Goal: Task Accomplishment & Management: Complete application form

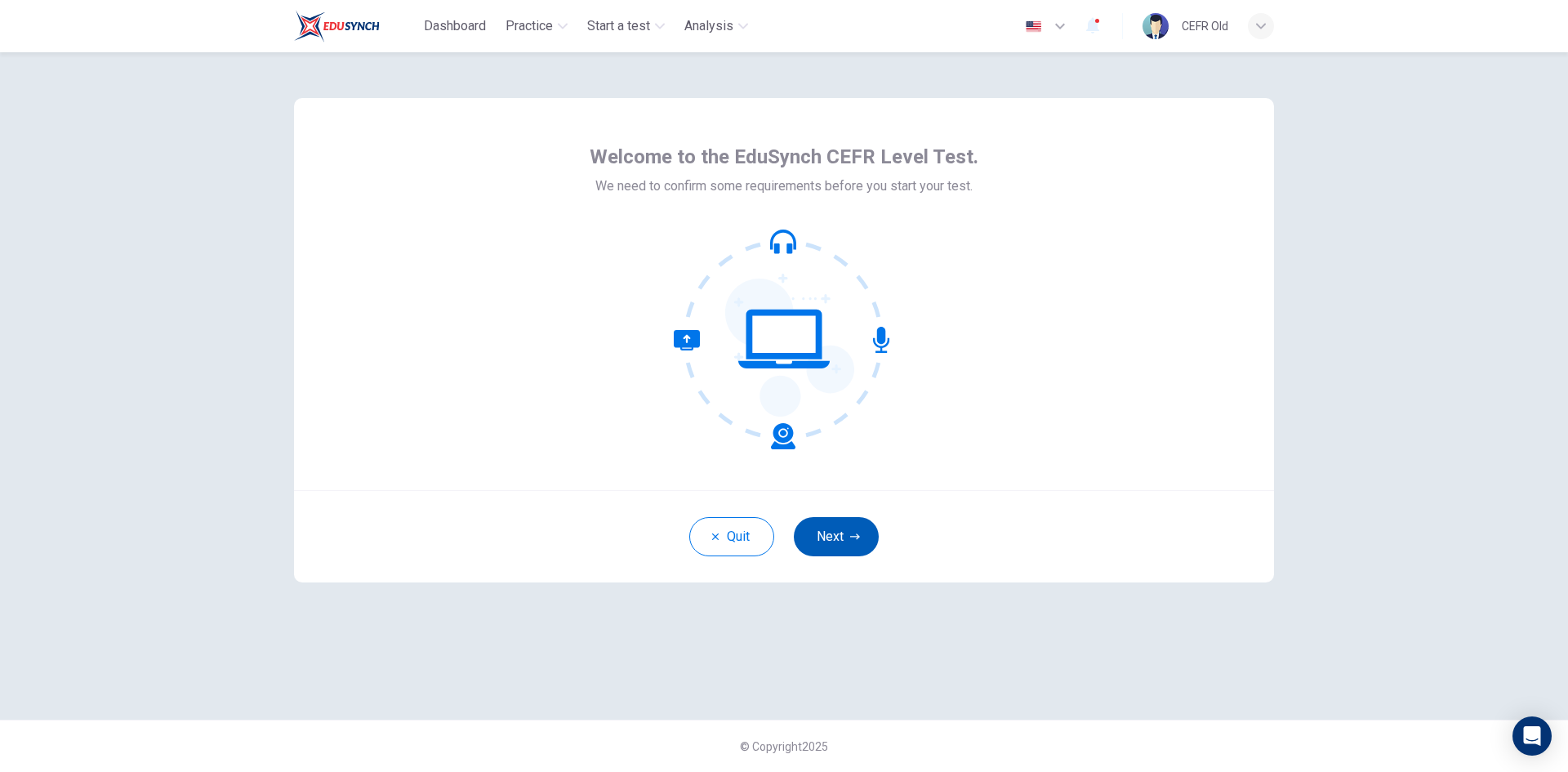
click at [853, 538] on icon "button" at bounding box center [854, 536] width 10 height 10
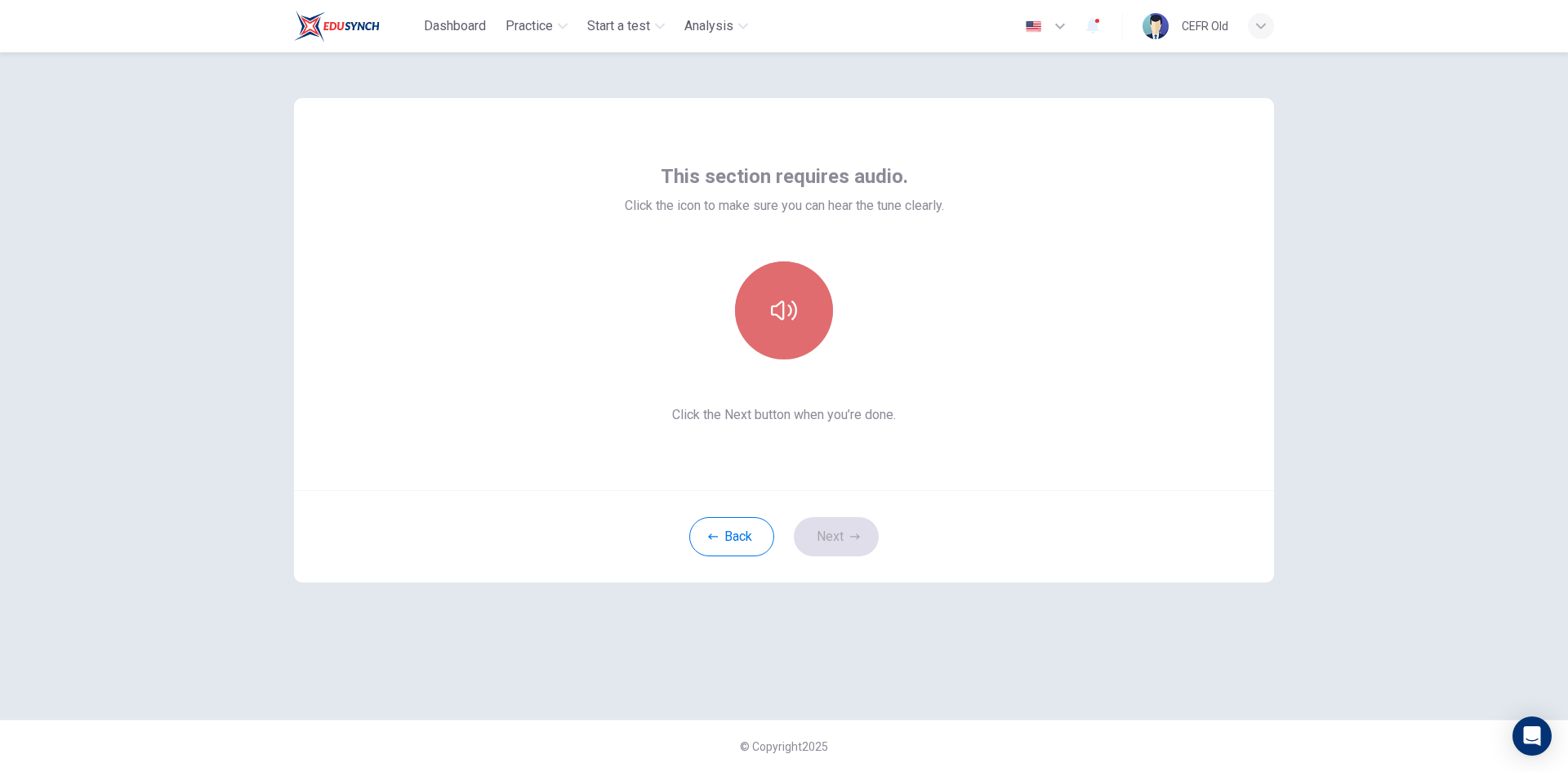
click at [781, 326] on button "button" at bounding box center [784, 310] width 98 height 98
click at [839, 544] on button "Next" at bounding box center [836, 536] width 85 height 39
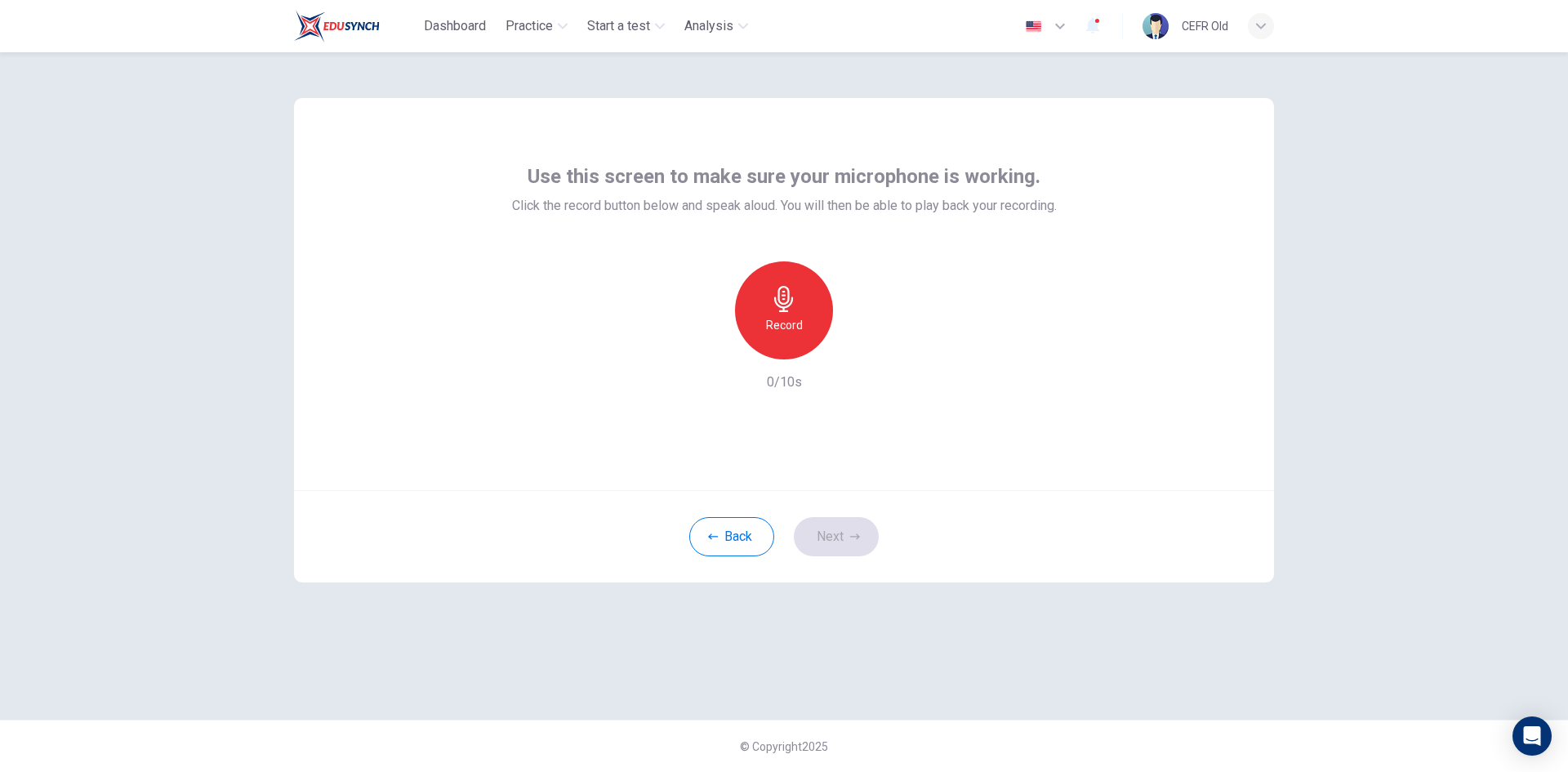
click at [794, 326] on h6 "Record" at bounding box center [784, 325] width 37 height 20
click at [794, 326] on h6 "Stop" at bounding box center [784, 325] width 24 height 20
click at [854, 545] on button "Next" at bounding box center [836, 536] width 85 height 39
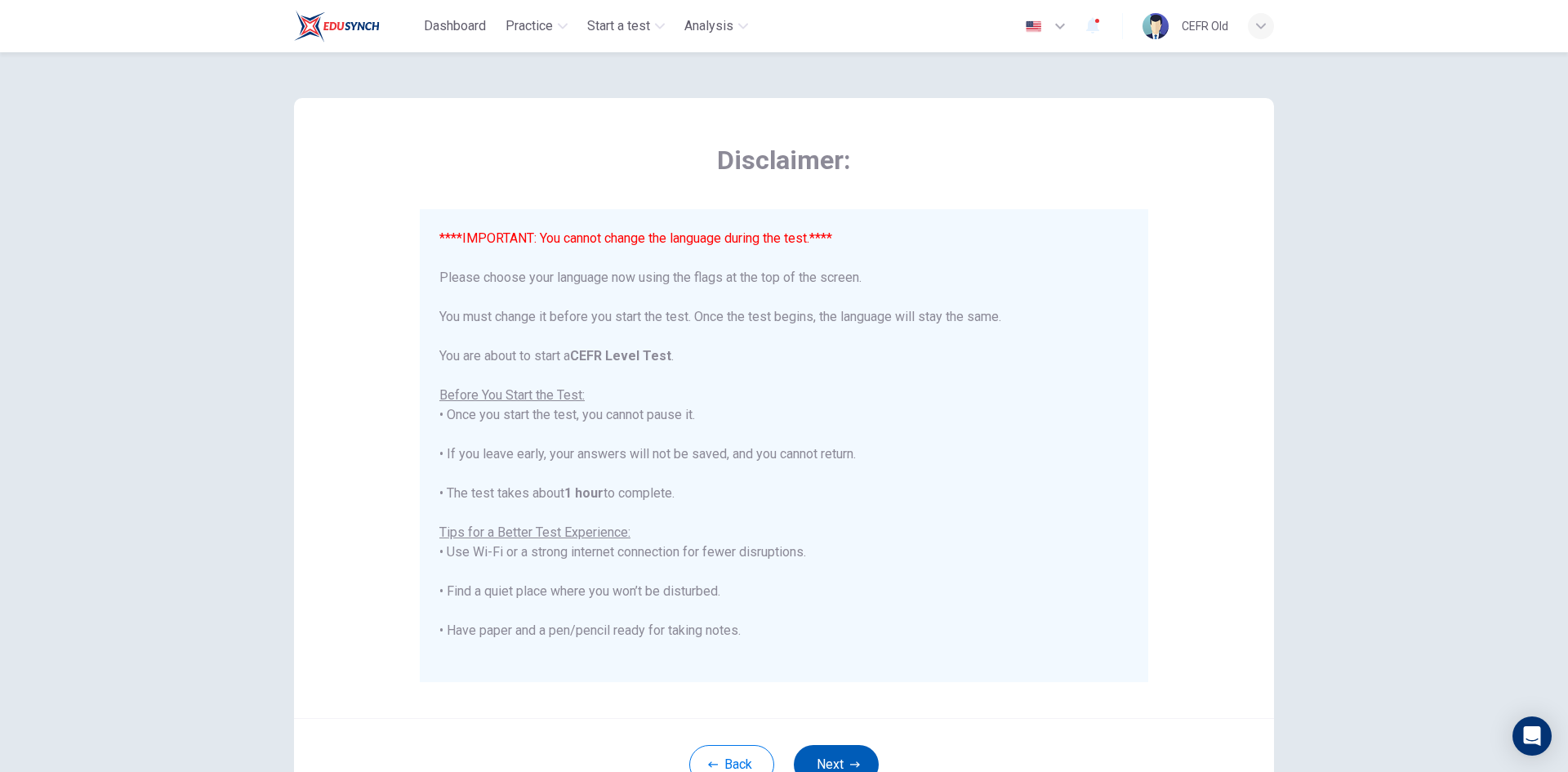
click at [841, 750] on button "Next" at bounding box center [836, 764] width 85 height 39
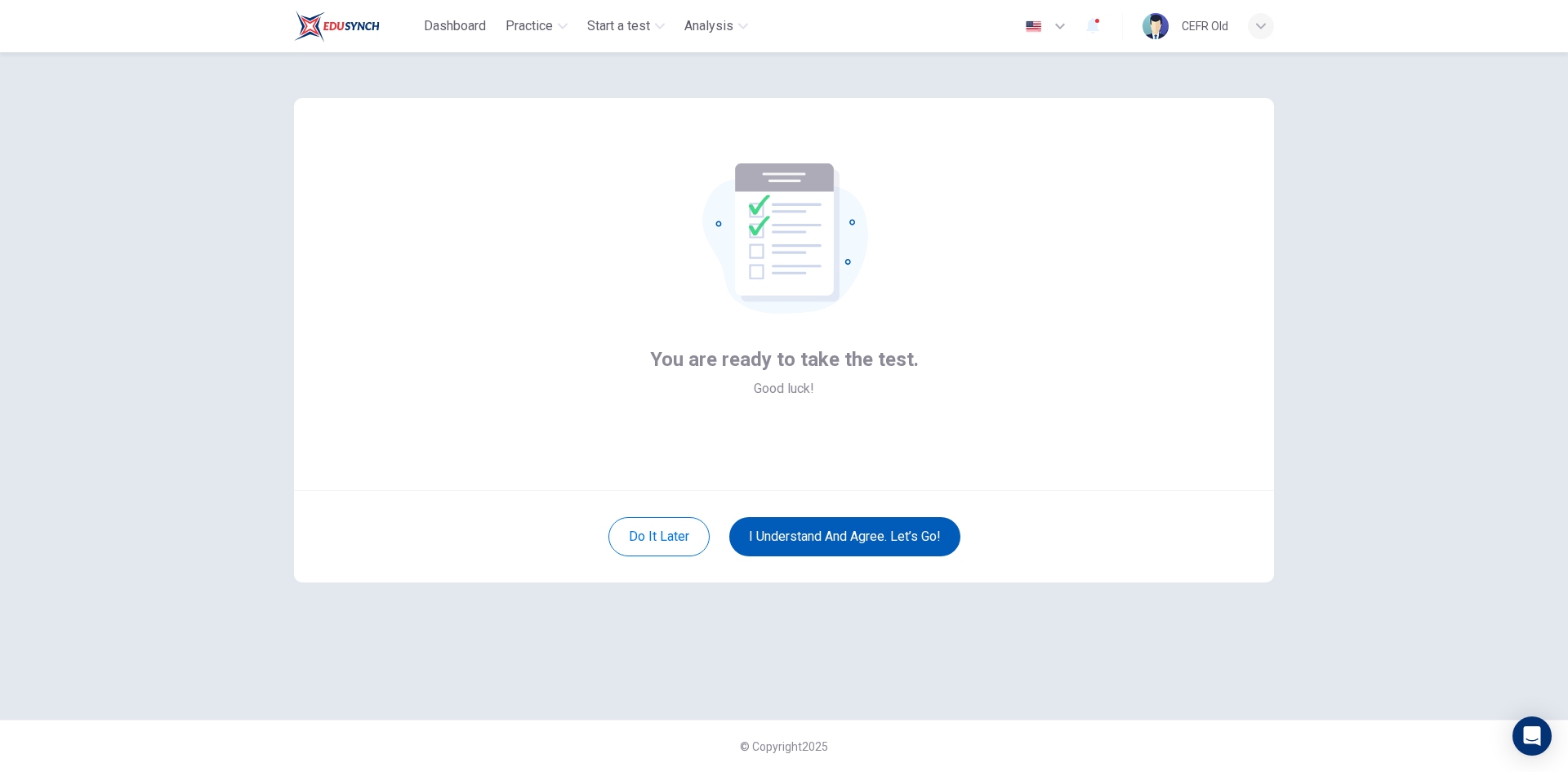
click at [867, 537] on button "I understand and agree. Let’s go!" at bounding box center [845, 536] width 231 height 39
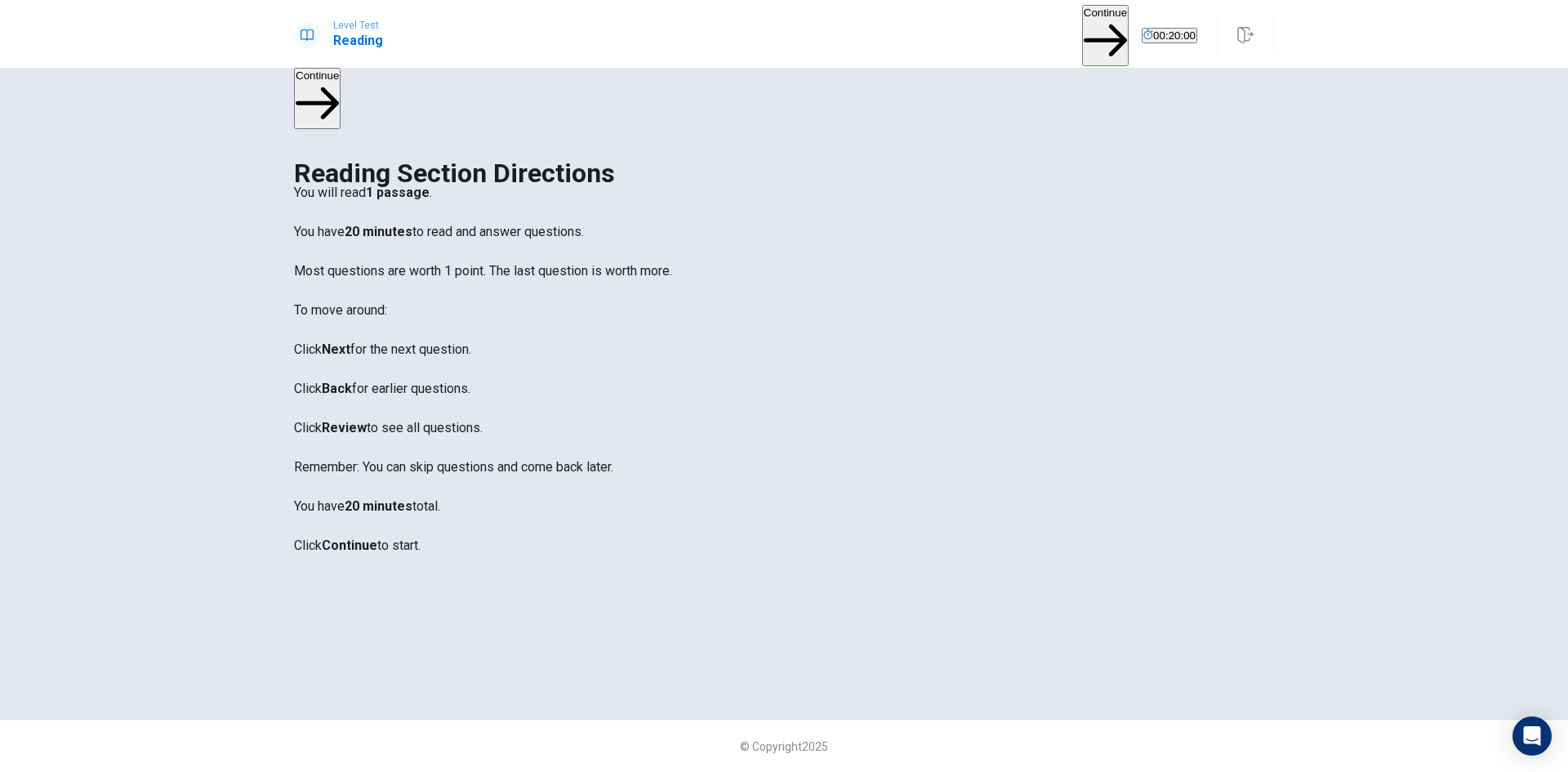
click at [1082, 24] on button "Continue" at bounding box center [1106, 36] width 47 height 61
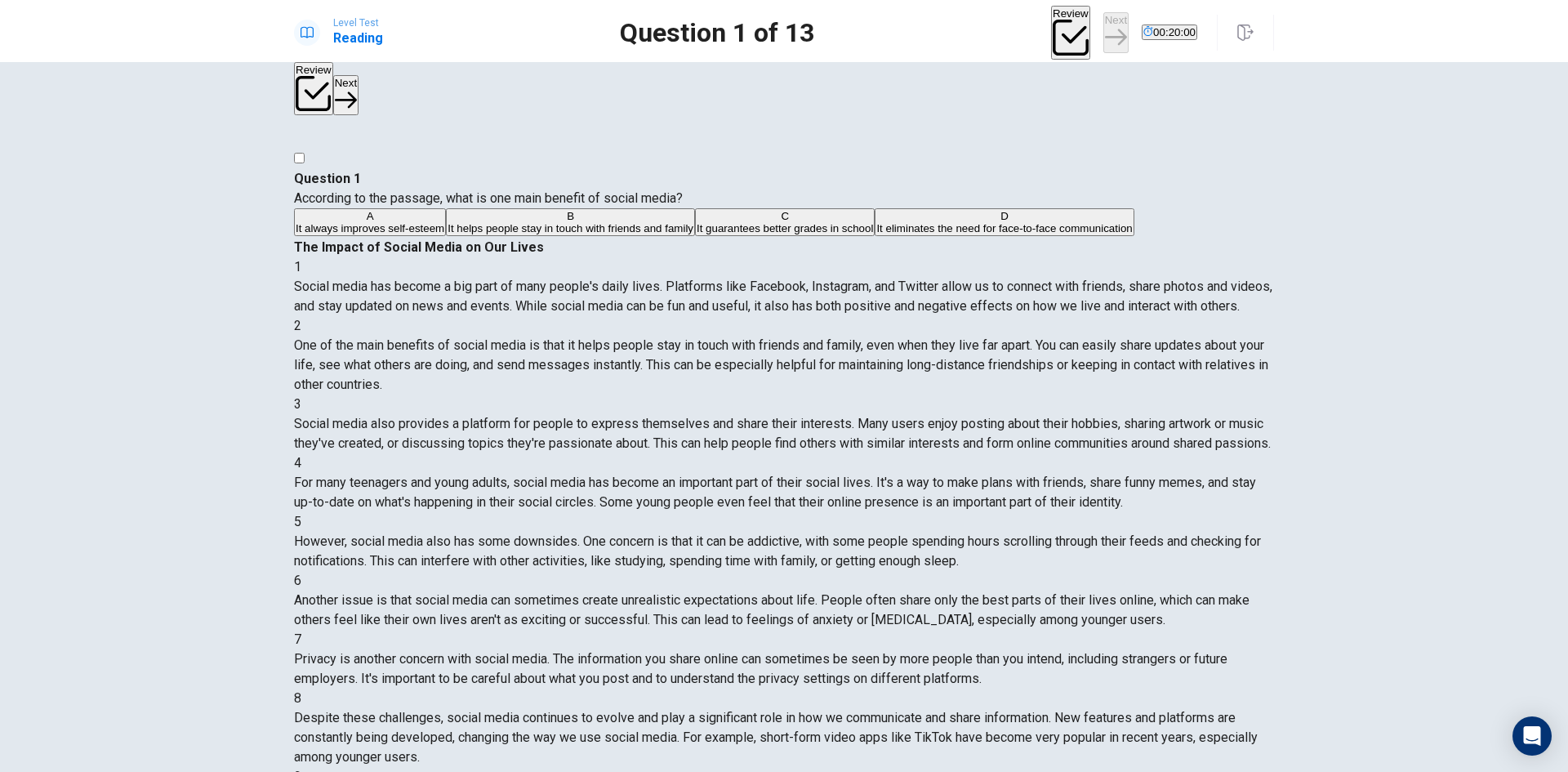
click at [695, 236] on button "C It guarantees better grades in school" at bounding box center [785, 223] width 180 height 28
click at [1103, 25] on button "Next" at bounding box center [1115, 32] width 25 height 40
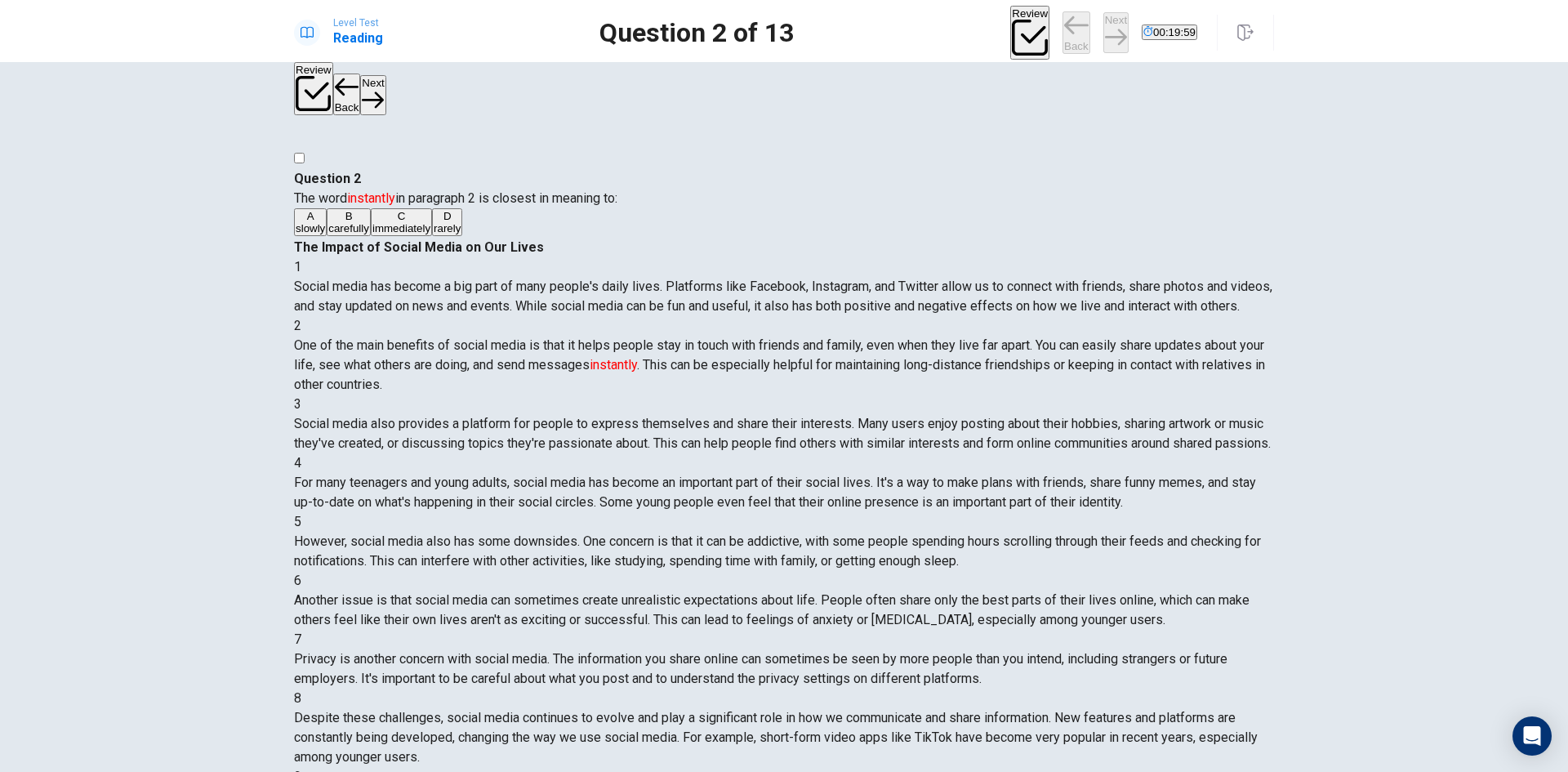
scroll to position [122, 0]
click at [327, 228] on button "A slowly" at bounding box center [310, 223] width 33 height 28
click at [1103, 25] on button "Next" at bounding box center [1115, 32] width 25 height 40
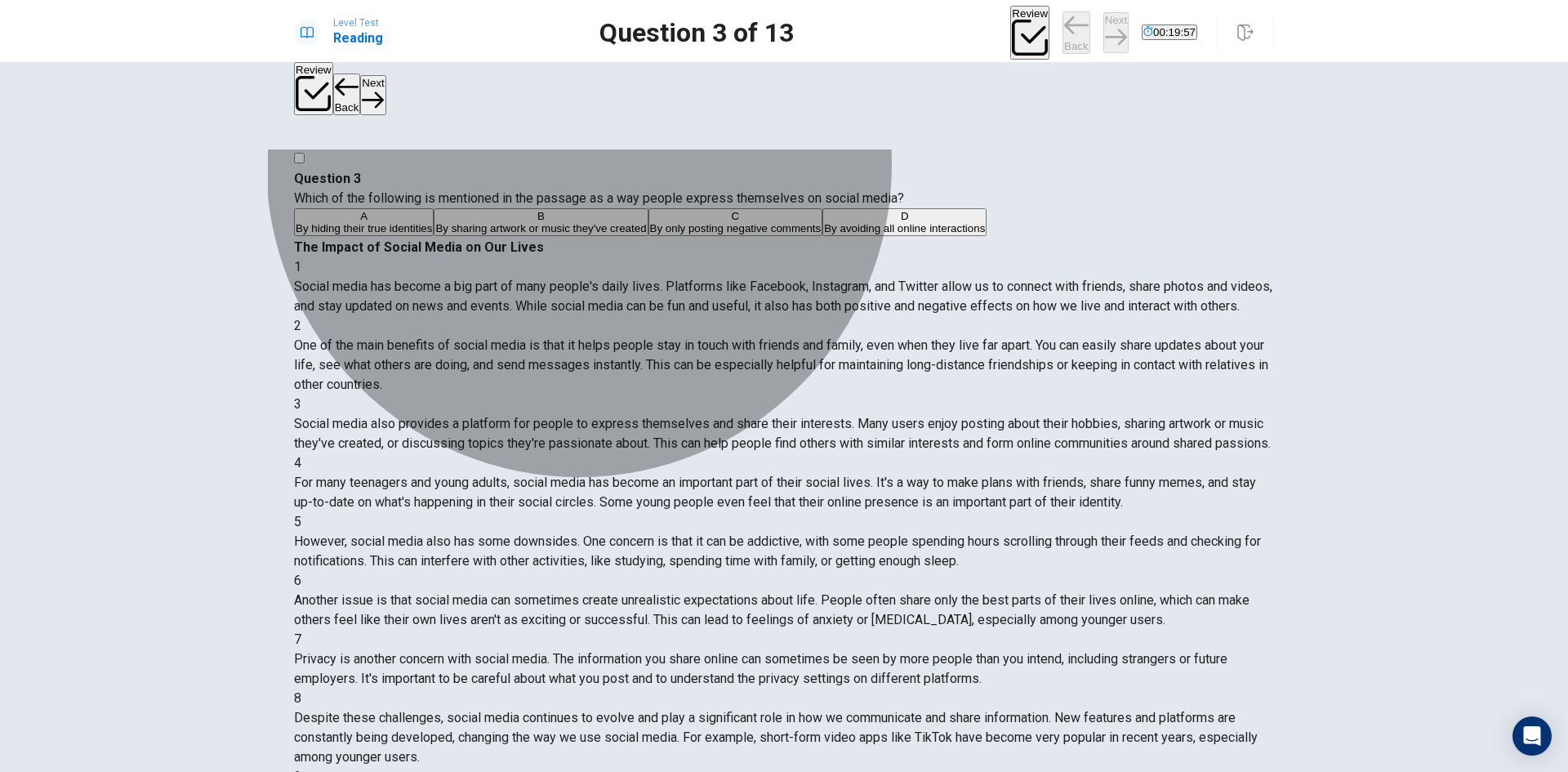
click at [639, 236] on button "B By sharing artwork or music they've created" at bounding box center [541, 223] width 214 height 28
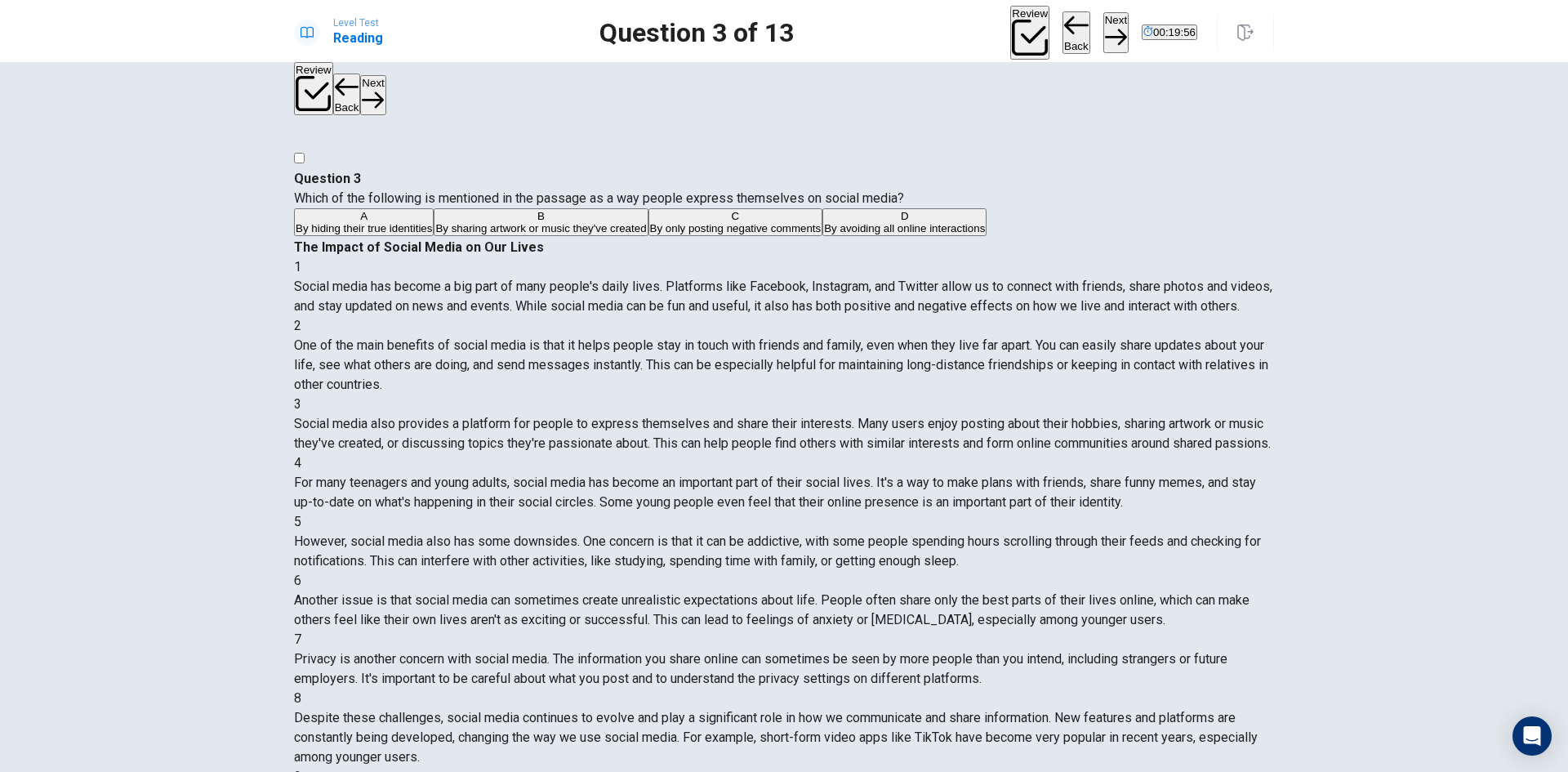
click at [1103, 27] on button "Next" at bounding box center [1115, 32] width 25 height 40
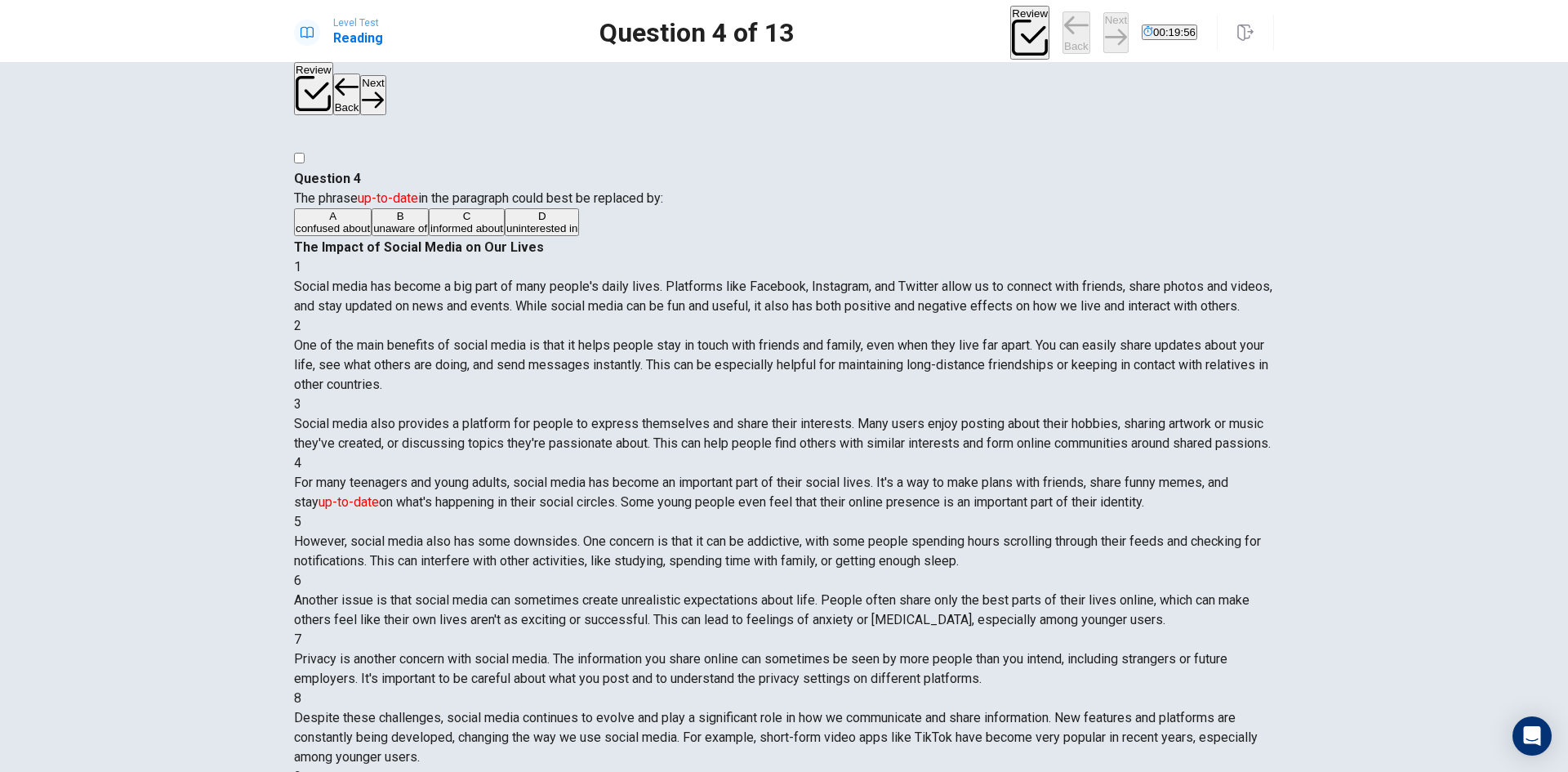
scroll to position [141, 0]
click at [372, 220] on button "A confused about" at bounding box center [332, 223] width 77 height 28
click at [1103, 26] on button "Next" at bounding box center [1115, 32] width 25 height 40
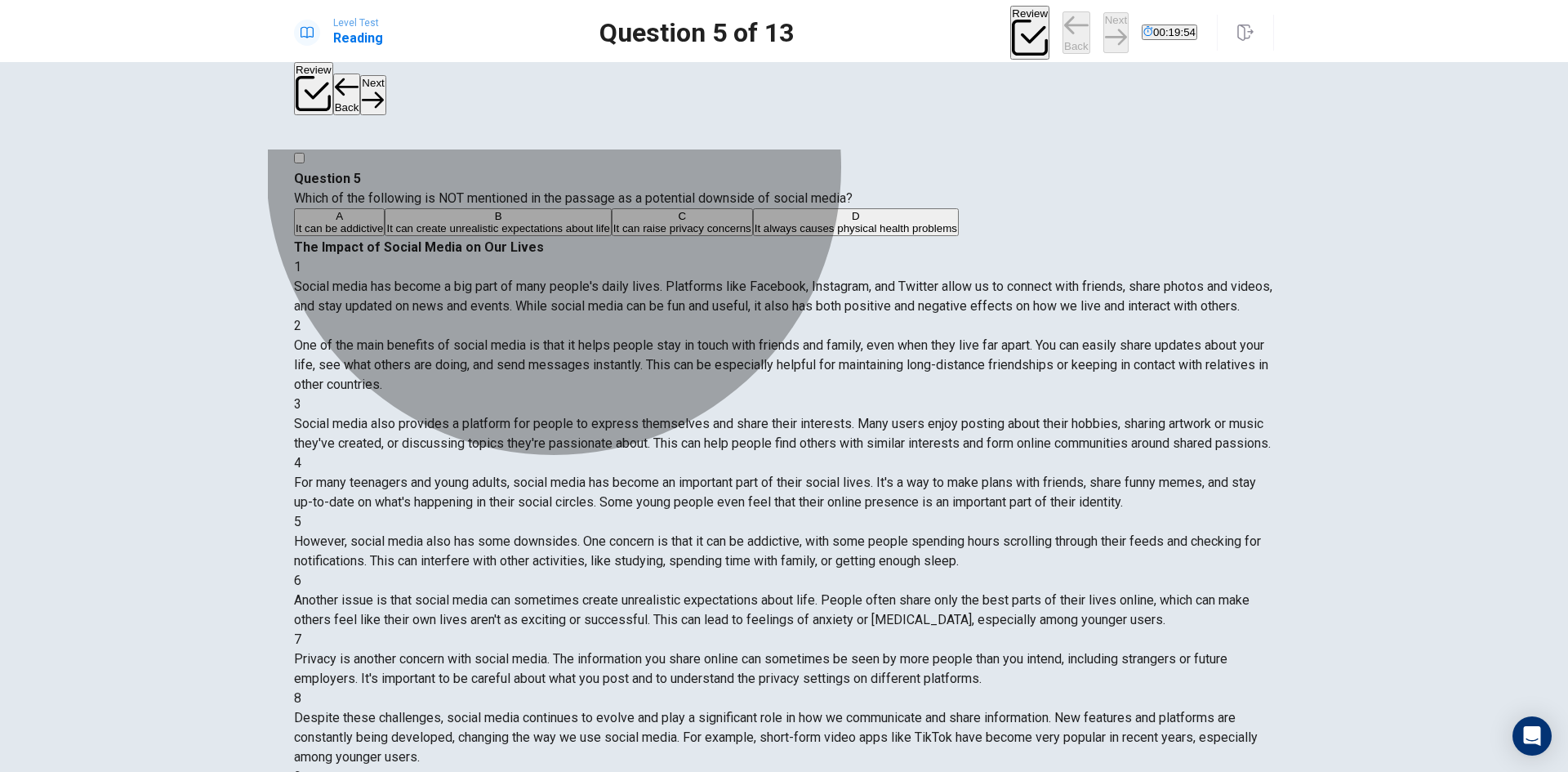
click at [609, 235] on span "It can create unrealistic expectations about life" at bounding box center [497, 229] width 223 height 12
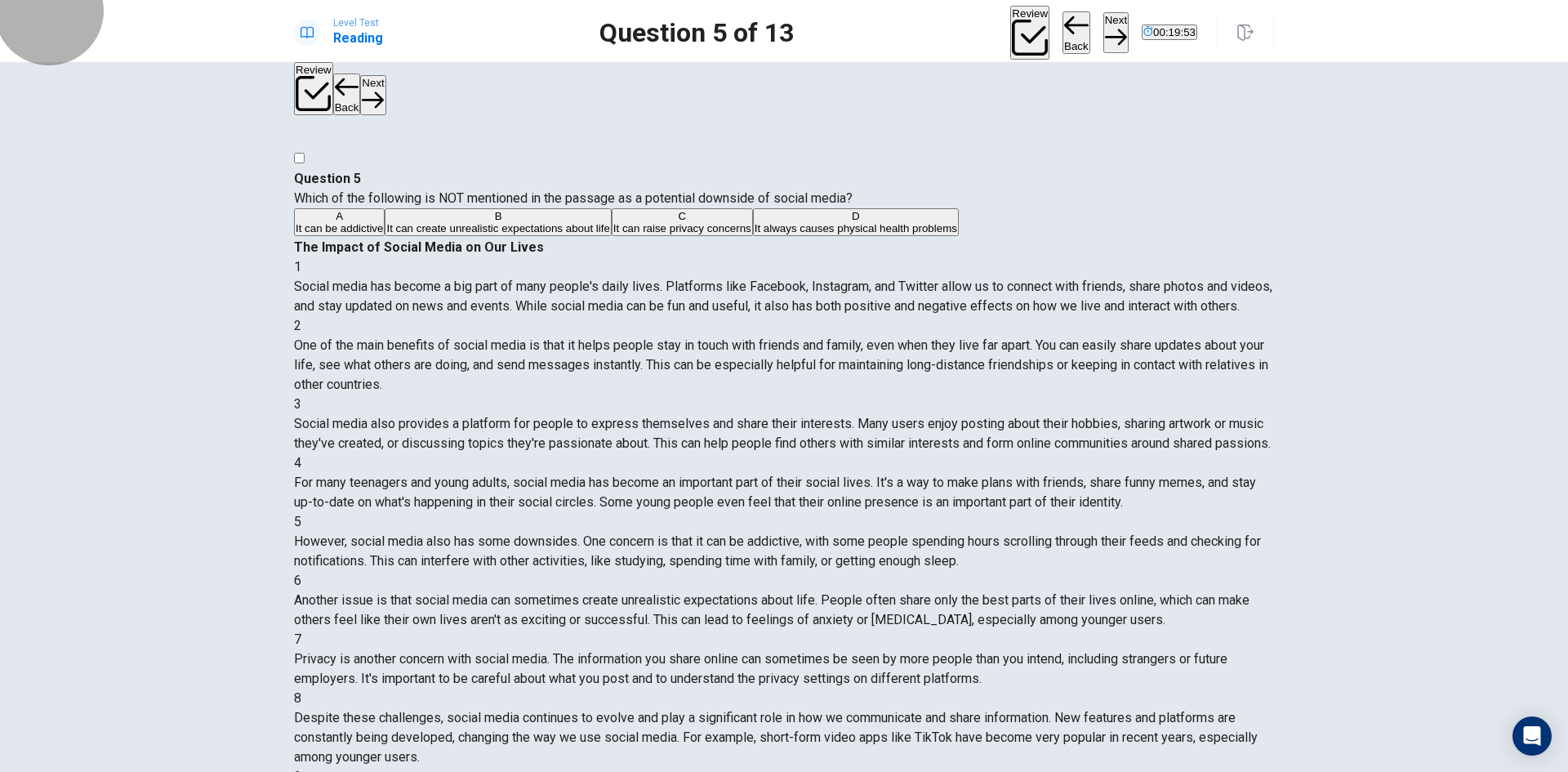
click at [1103, 22] on button "Next" at bounding box center [1115, 32] width 25 height 40
click at [470, 236] on button "A By always boosting their confidence" at bounding box center [382, 223] width 176 height 28
click at [1103, 23] on button "Next" at bounding box center [1115, 32] width 25 height 40
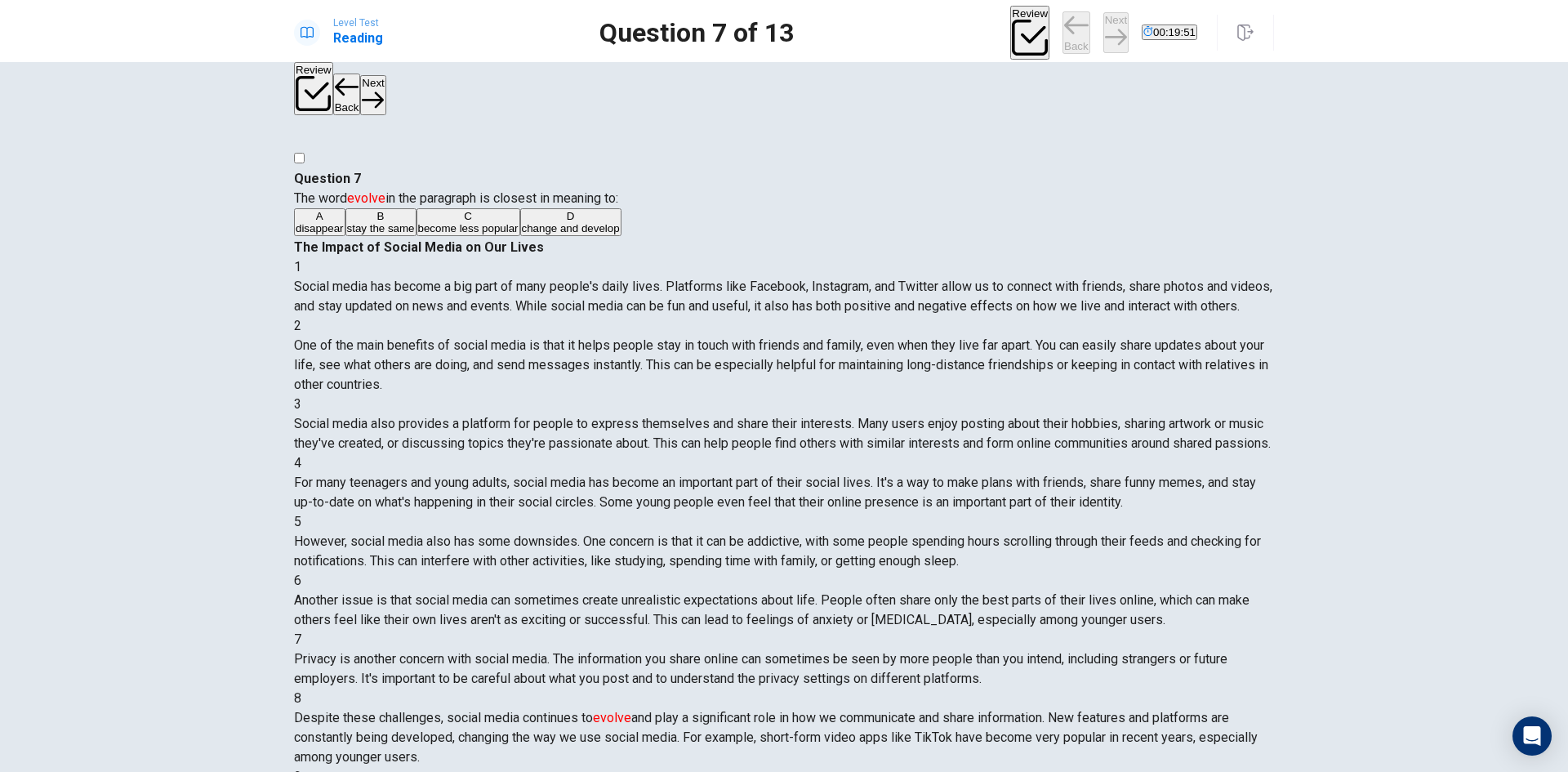
scroll to position [564, 0]
click at [521, 236] on button "C become less popular" at bounding box center [468, 223] width 103 height 28
click at [1103, 34] on button "Next" at bounding box center [1115, 32] width 25 height 40
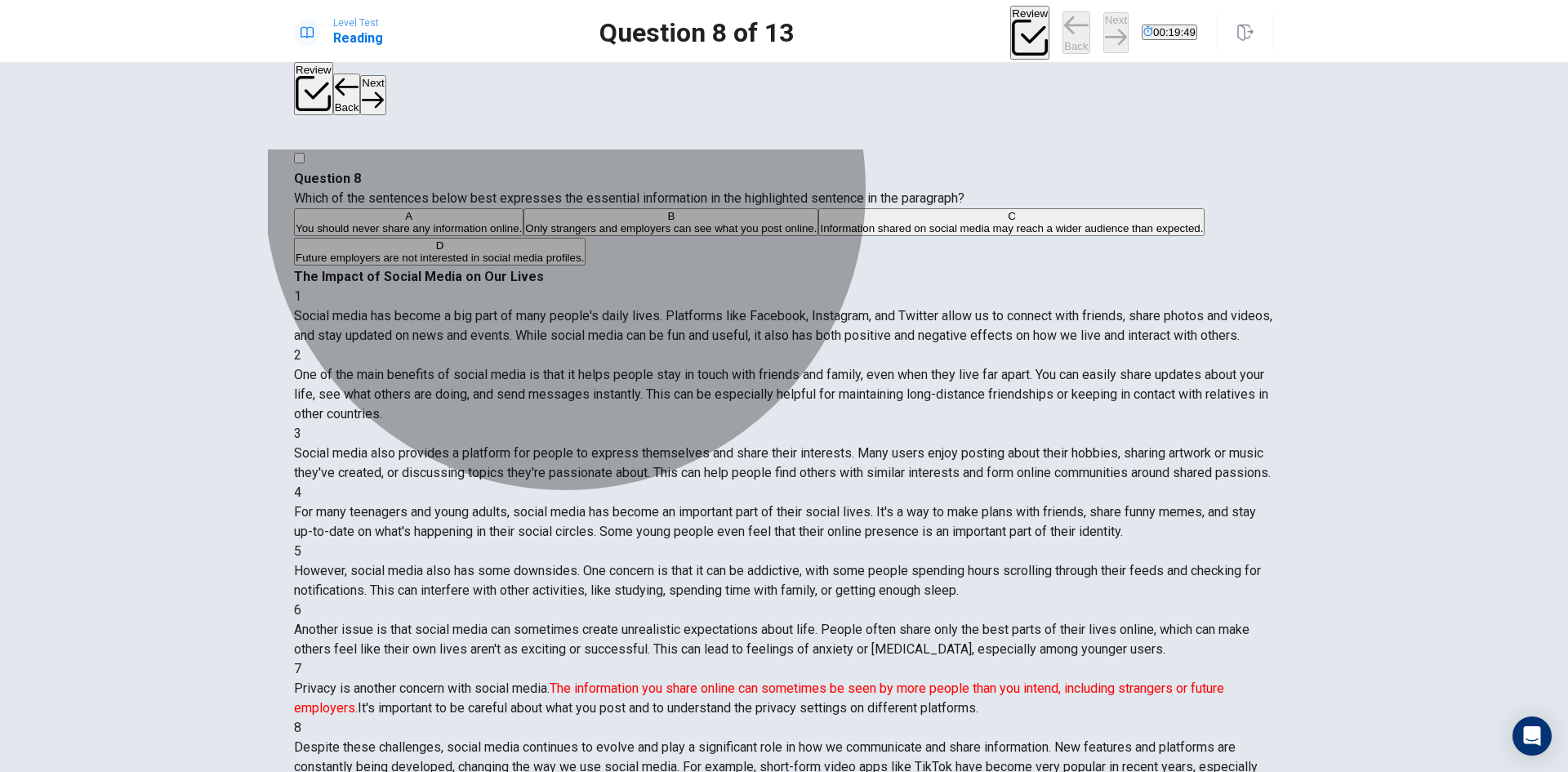
click at [523, 236] on button "A You should never share any information online." at bounding box center [409, 223] width 229 height 28
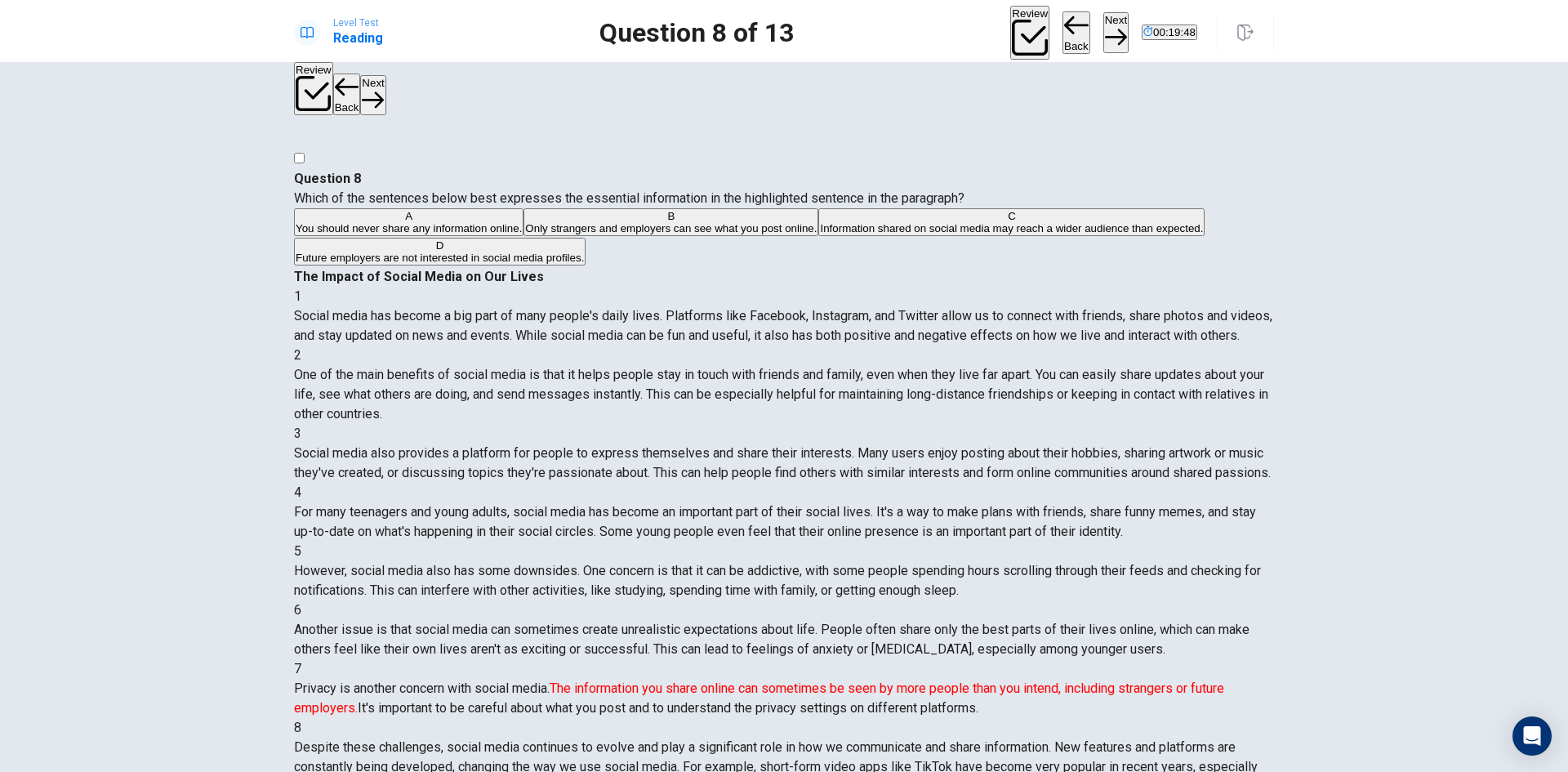
click at [1103, 27] on button "Next" at bounding box center [1115, 32] width 25 height 40
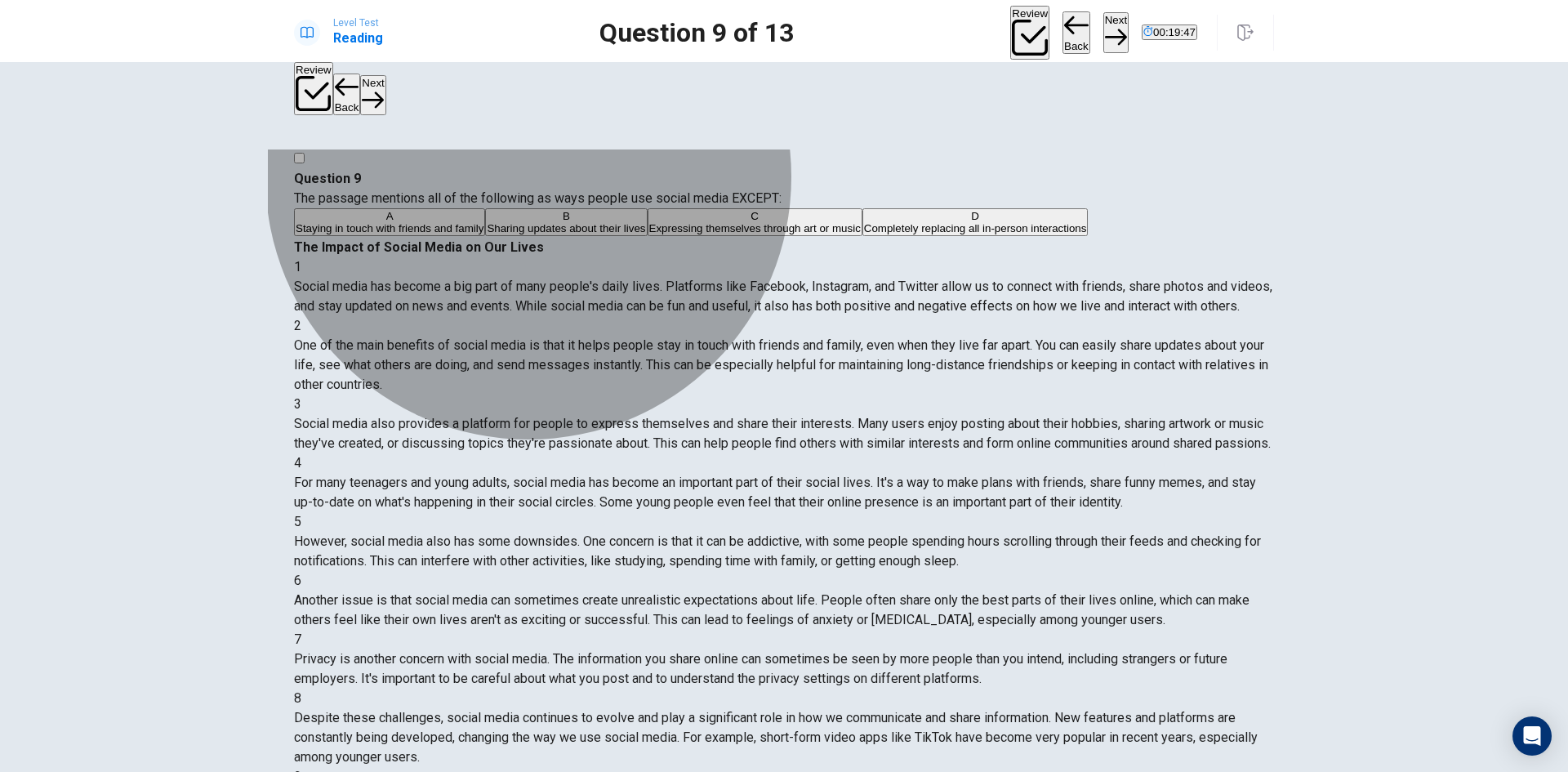
click at [588, 236] on button "B Sharing updates about their lives" at bounding box center [566, 223] width 162 height 28
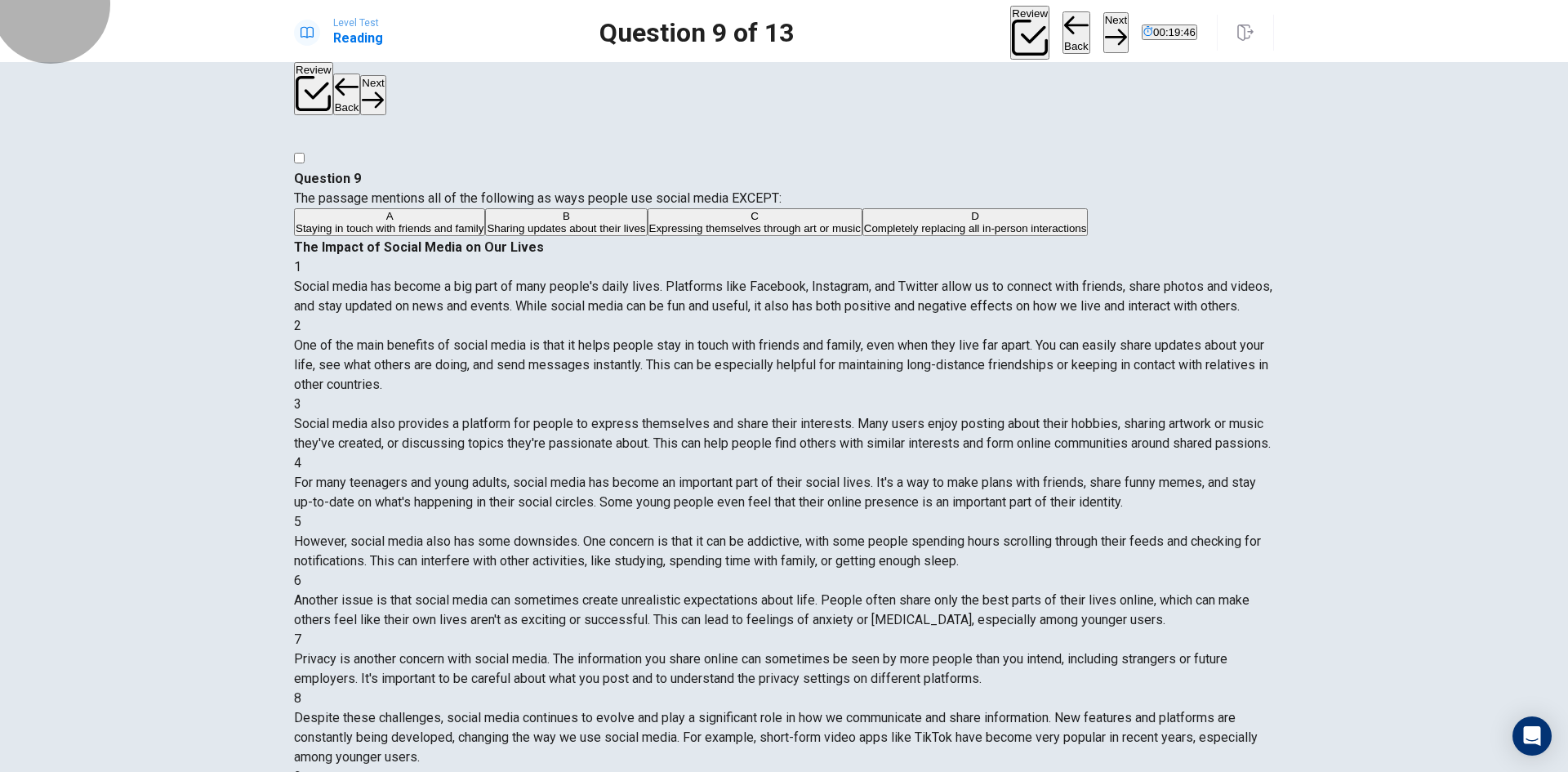
click at [1103, 16] on button "Next" at bounding box center [1115, 32] width 25 height 40
click at [458, 233] on button "A By using social media all the time" at bounding box center [375, 223] width 164 height 28
click at [1103, 23] on button "Next" at bounding box center [1115, 32] width 25 height 40
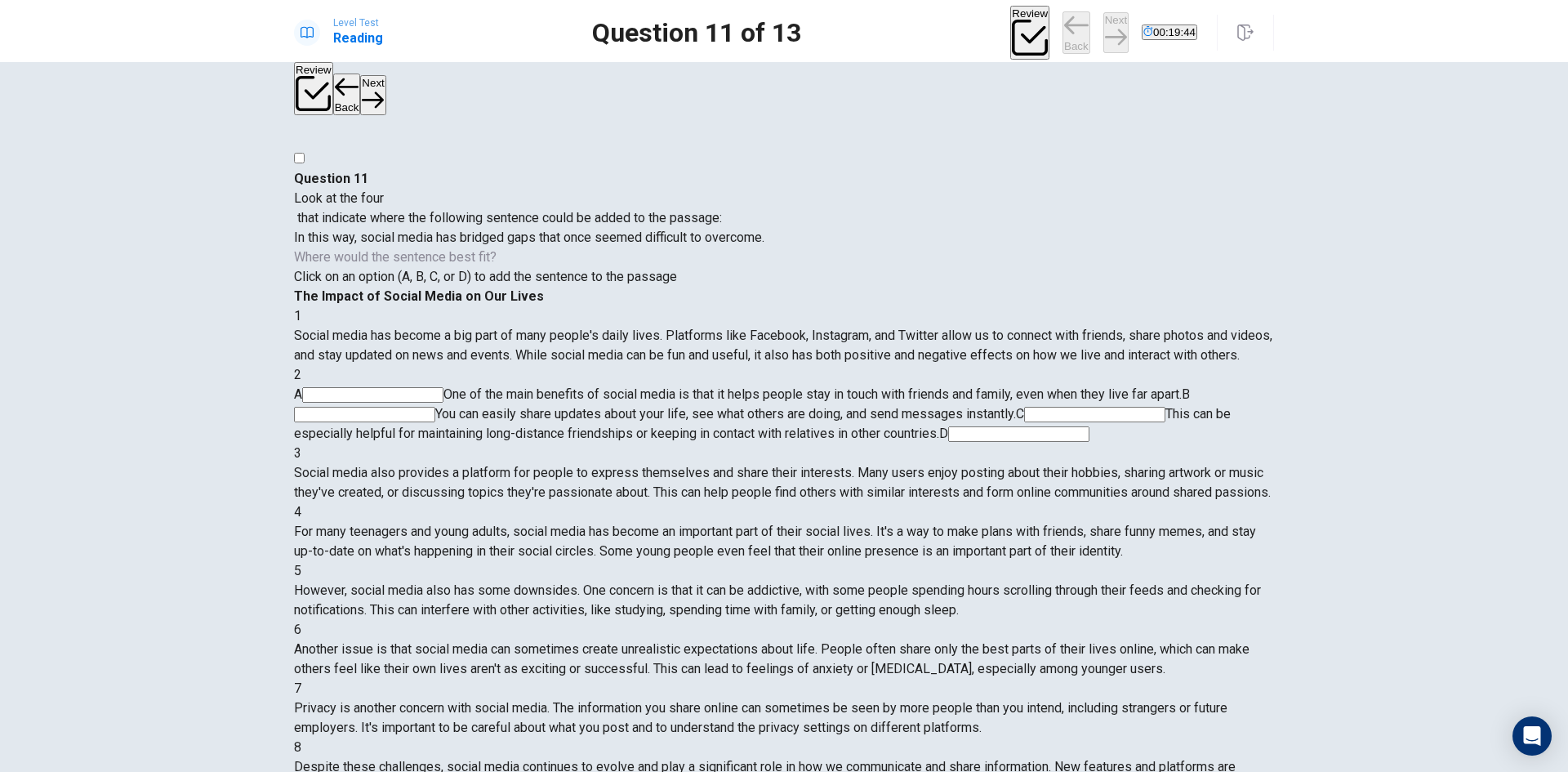
scroll to position [122, 0]
click at [1089, 426] on input at bounding box center [1019, 434] width 142 height 16
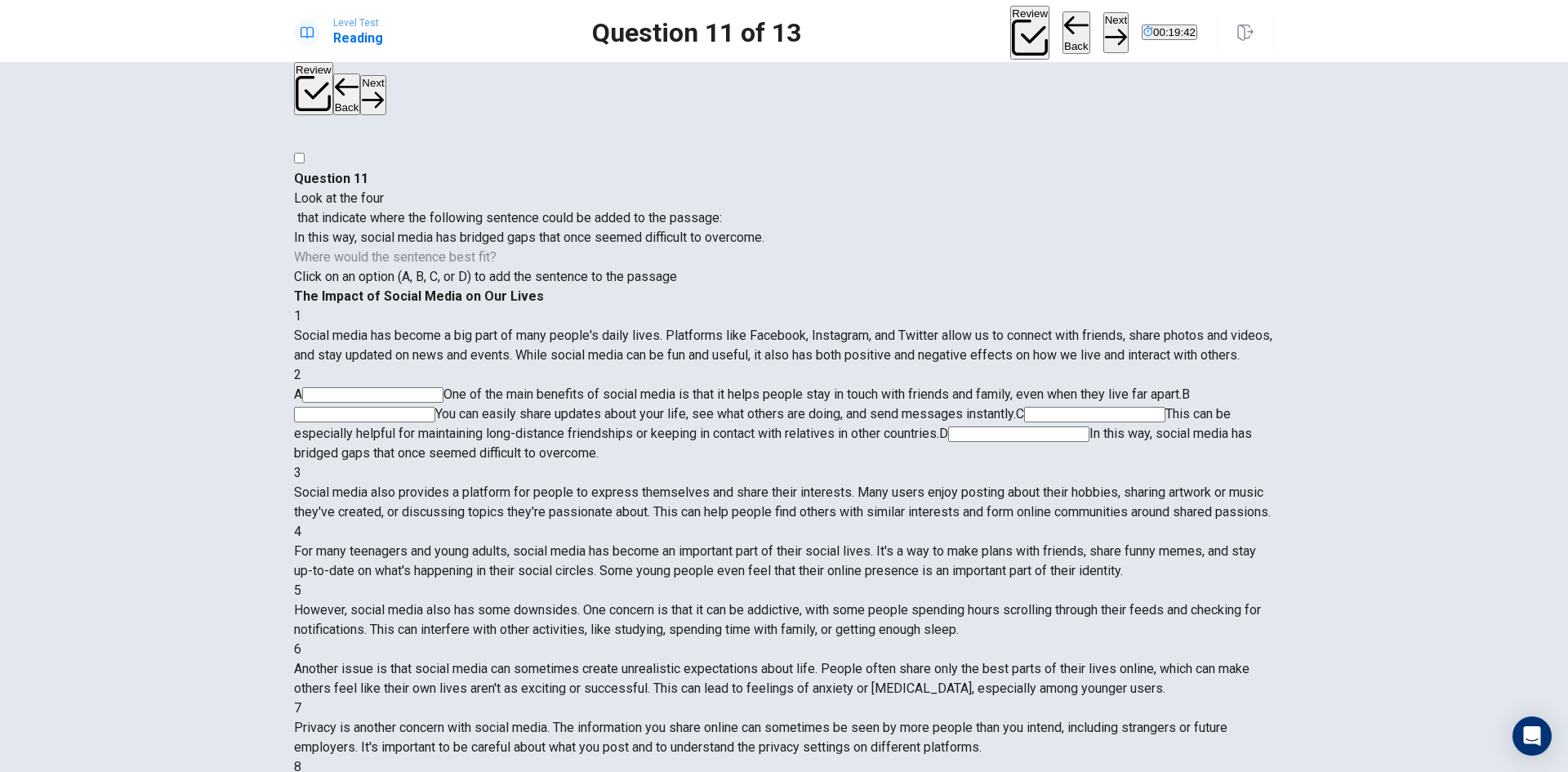
click at [1103, 40] on button "Next" at bounding box center [1115, 32] width 25 height 40
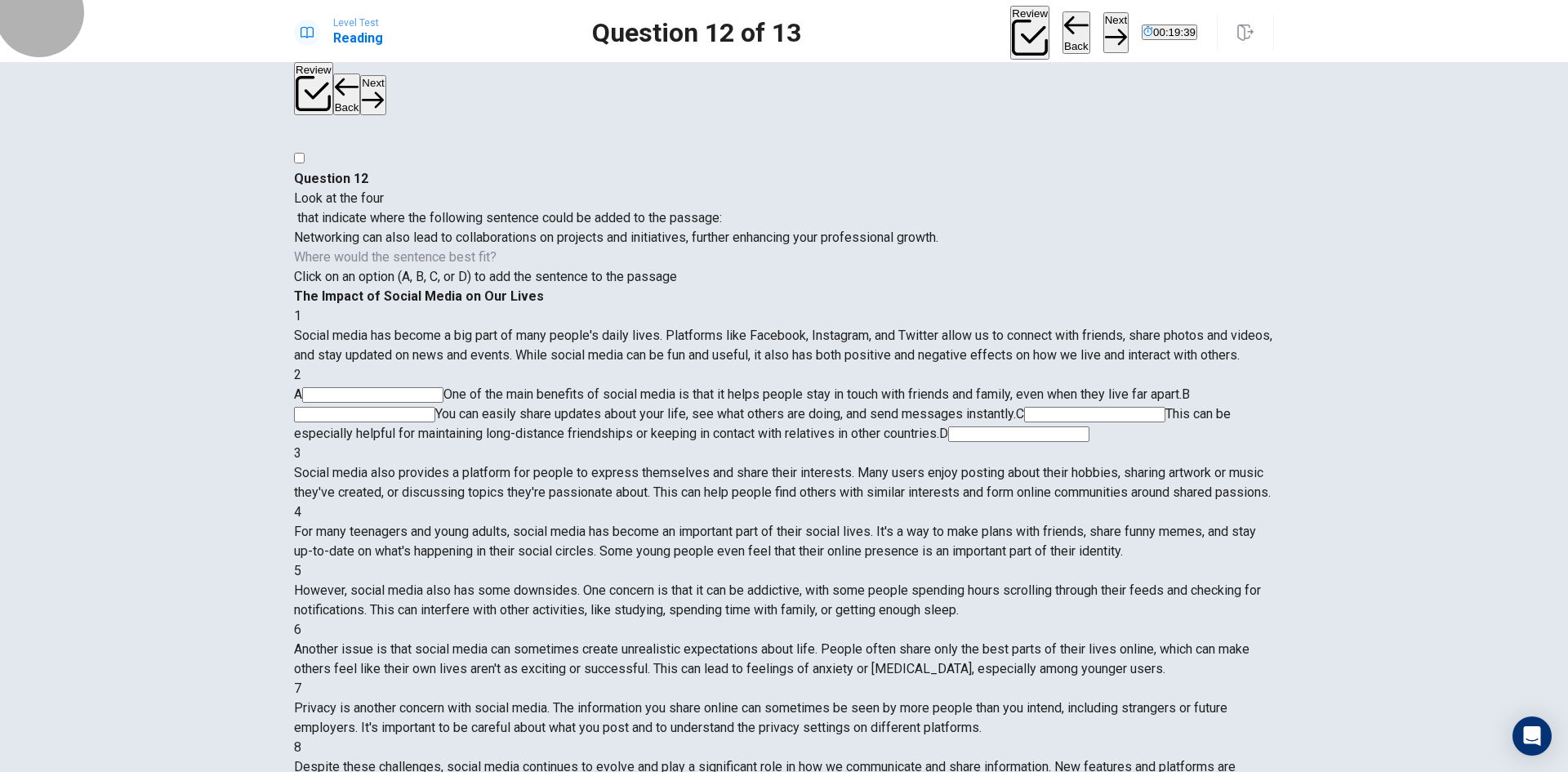
click at [1062, 23] on button "Back" at bounding box center [1076, 32] width 28 height 43
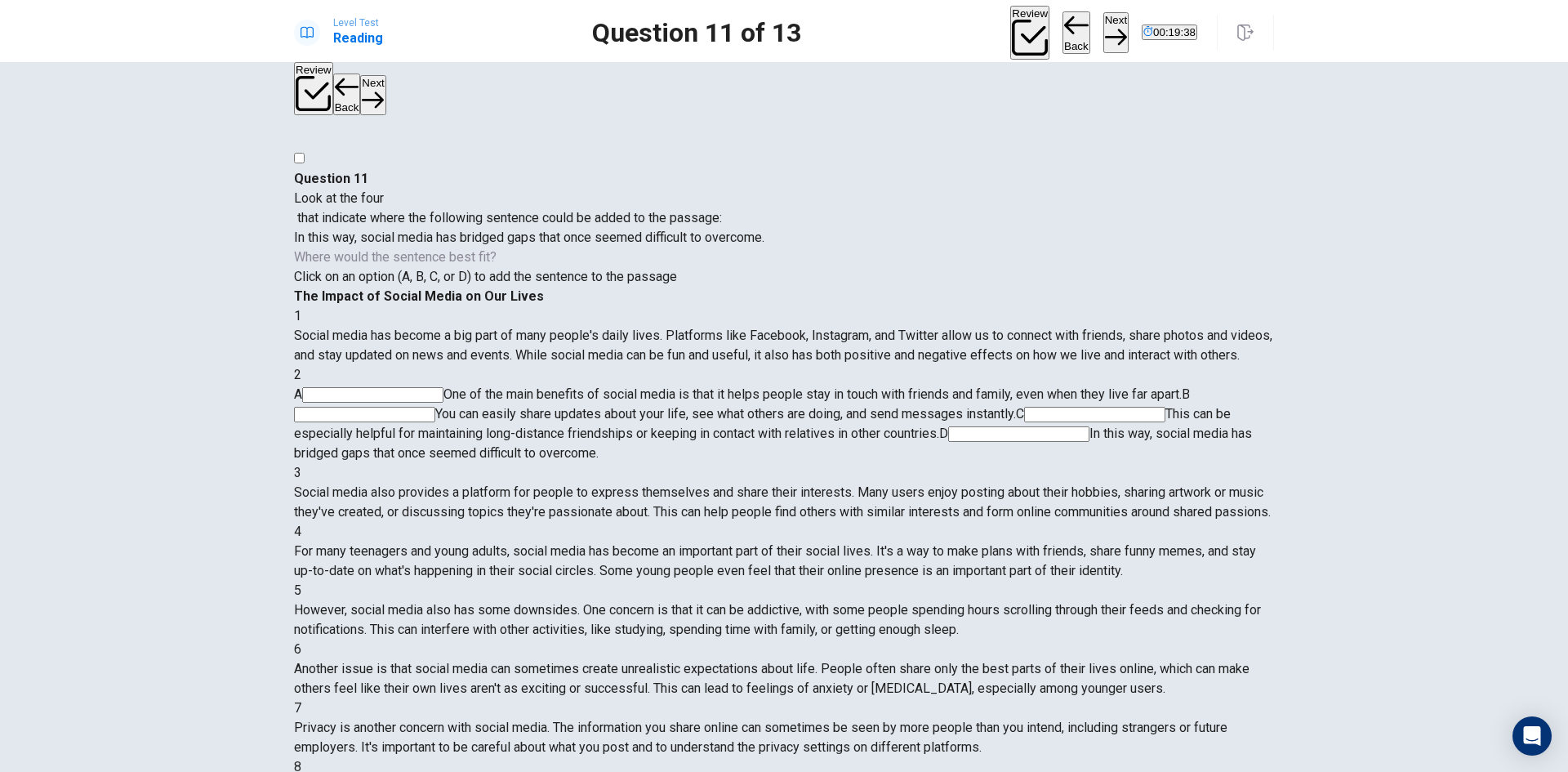
click at [1105, 30] on icon "button" at bounding box center [1115, 37] width 22 height 22
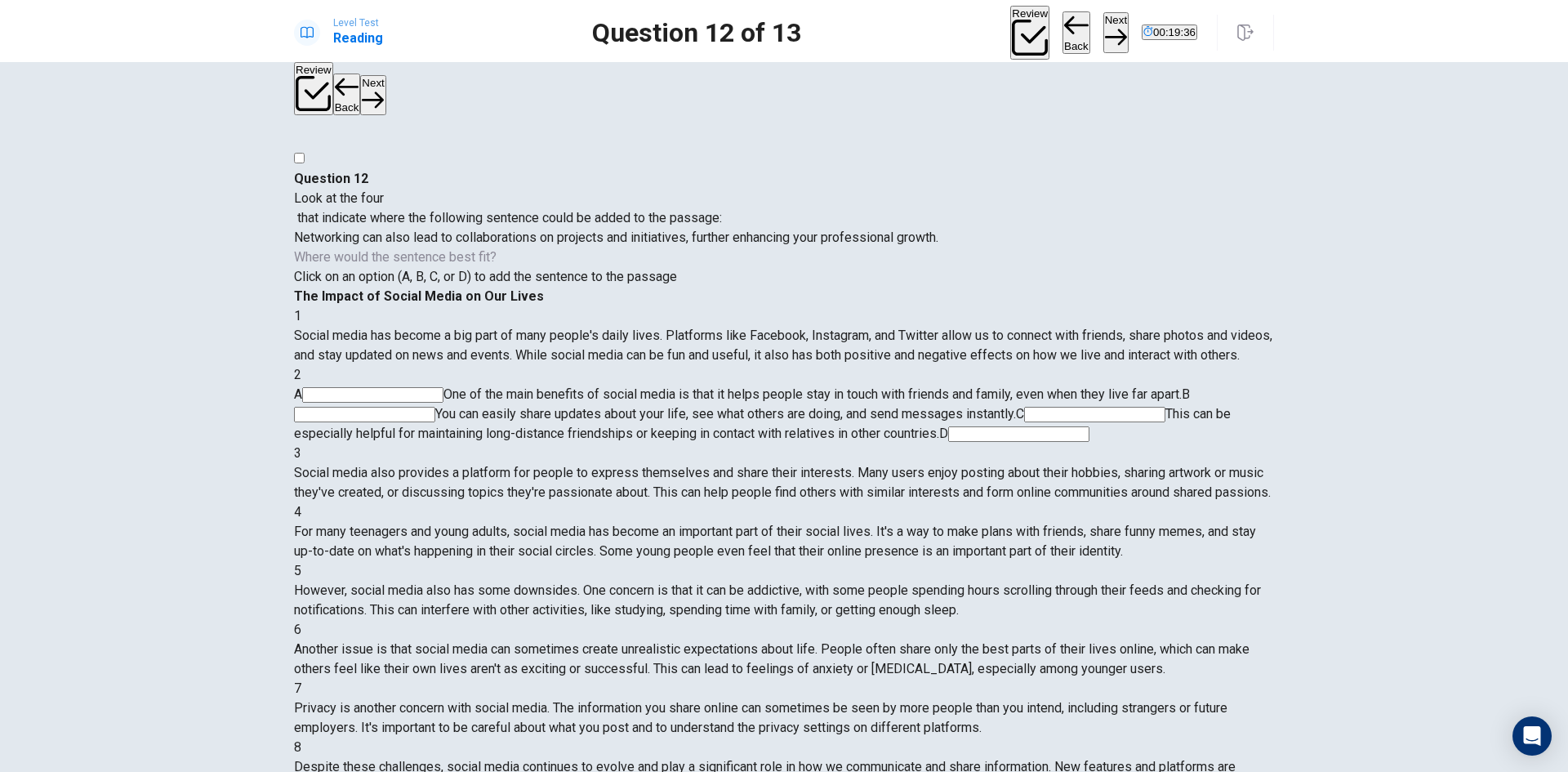
click at [1024, 407] on input at bounding box center [1094, 415] width 142 height 16
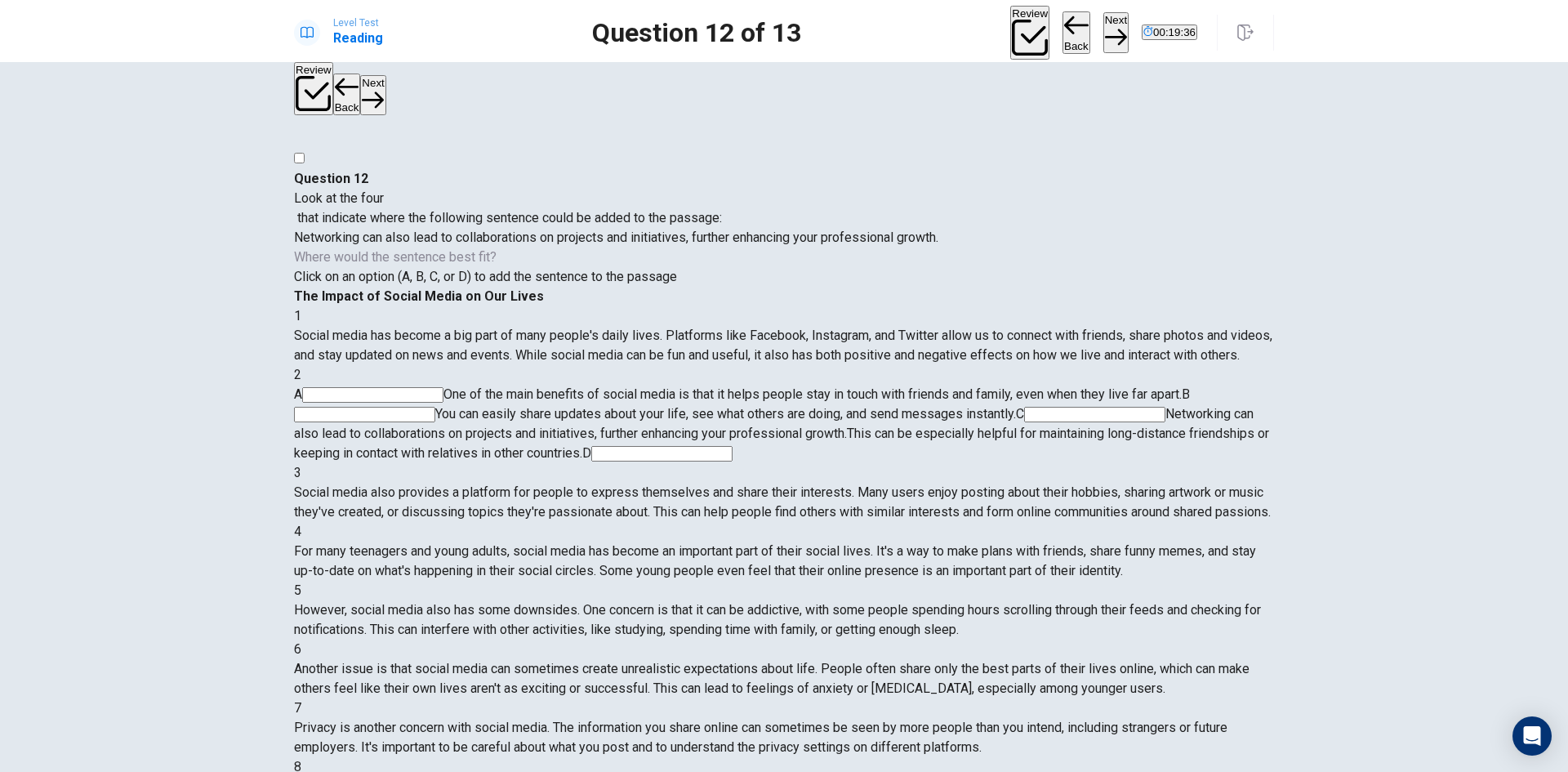
click at [1103, 28] on button "Next" at bounding box center [1115, 32] width 25 height 40
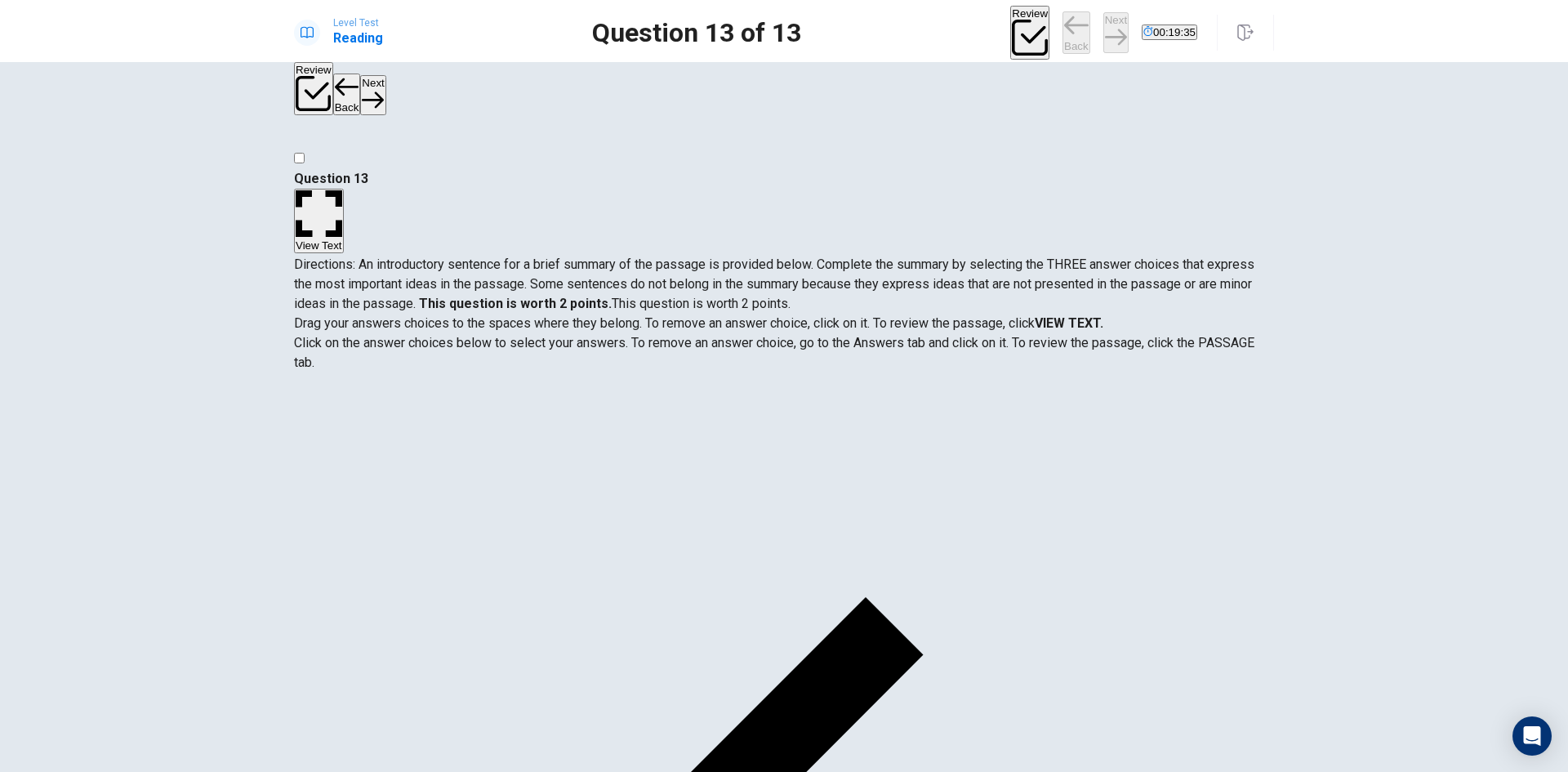
drag, startPoint x: 455, startPoint y: 401, endPoint x: 777, endPoint y: 440, distance: 324.4
drag, startPoint x: 455, startPoint y: 434, endPoint x: 859, endPoint y: 521, distance: 413.3
drag, startPoint x: 484, startPoint y: 561, endPoint x: 805, endPoint y: 551, distance: 321.2
click at [1103, 29] on button "Next" at bounding box center [1115, 32] width 25 height 40
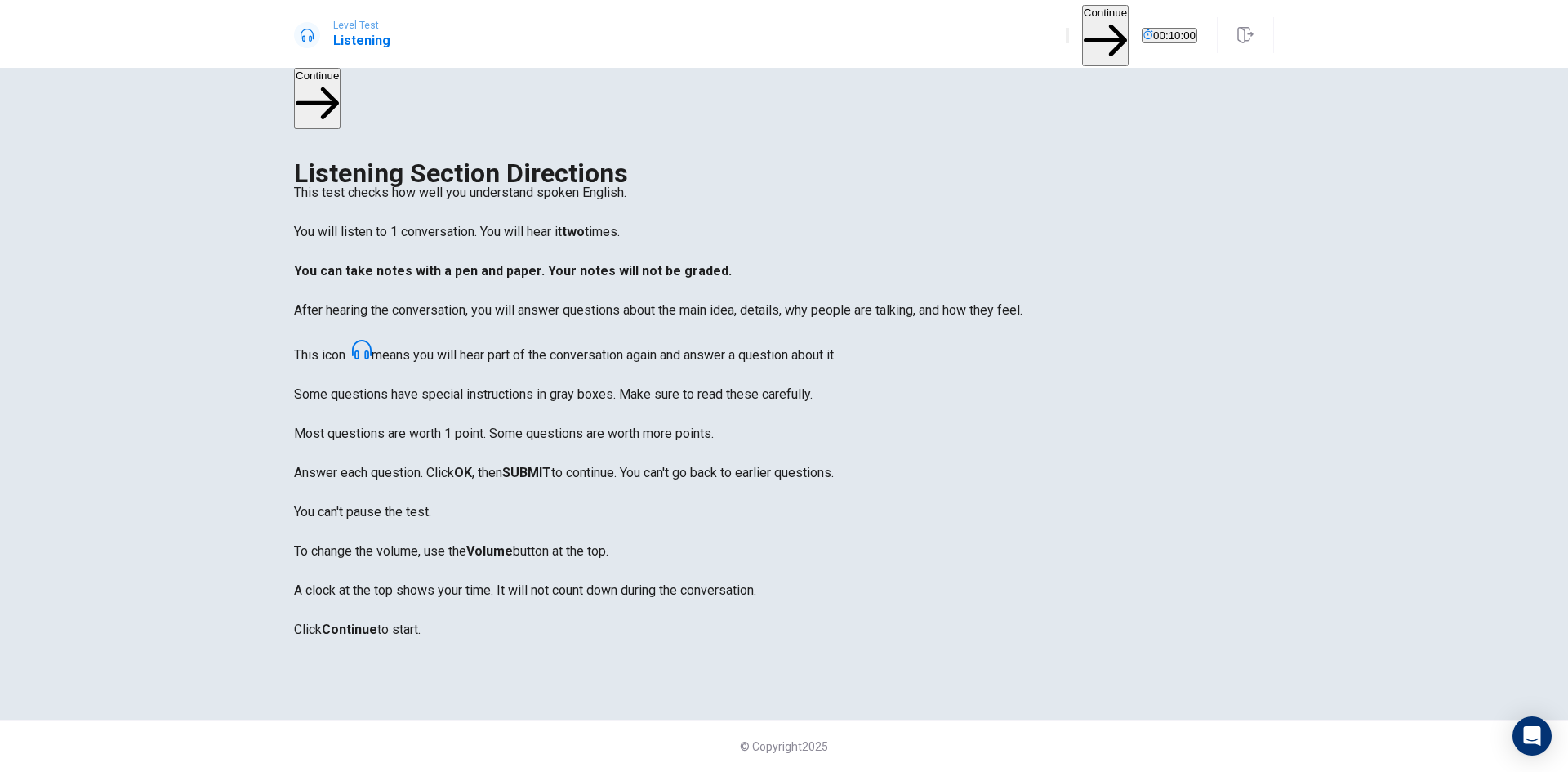
click at [1082, 21] on button "Continue" at bounding box center [1106, 36] width 47 height 61
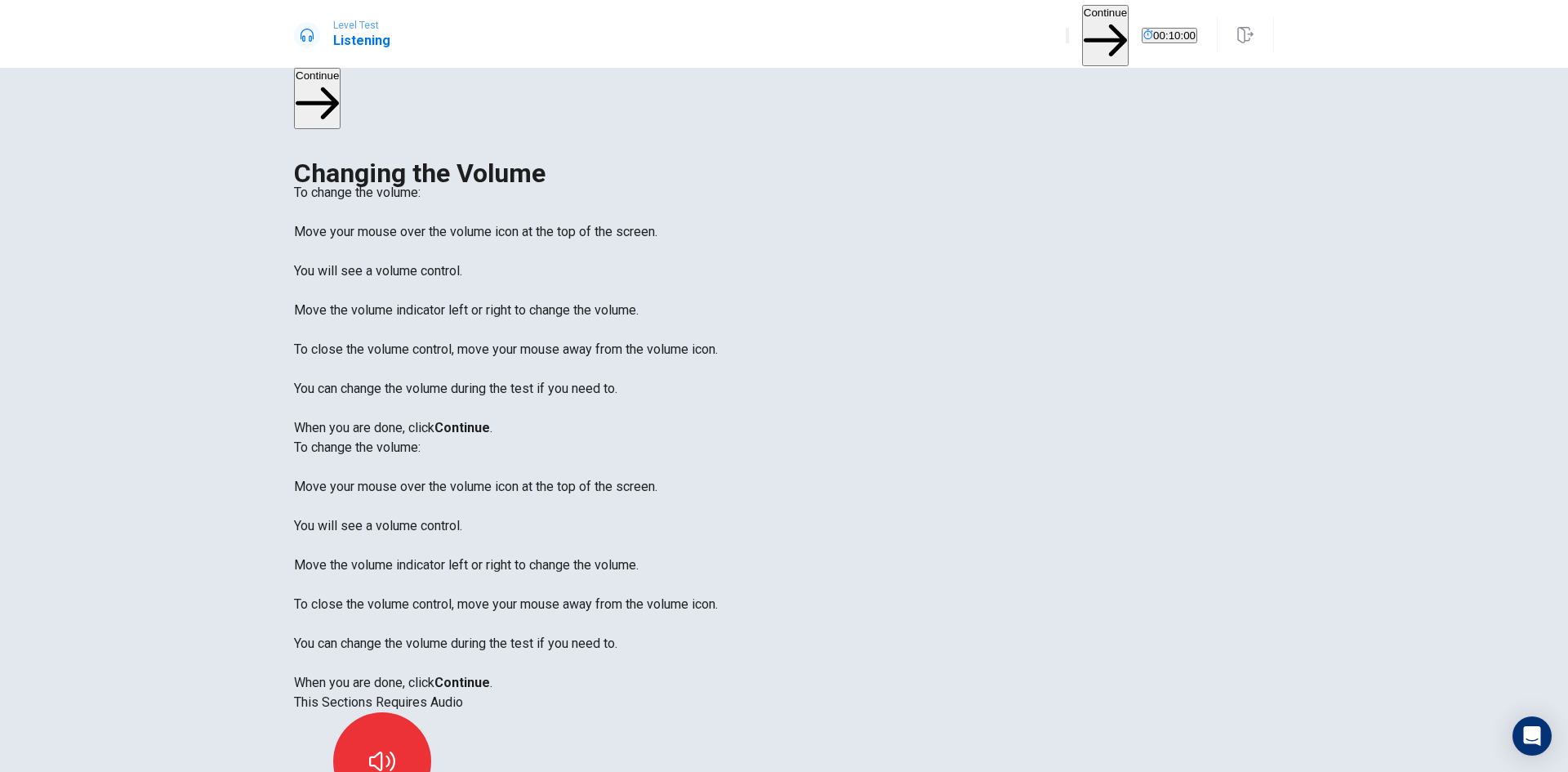
click at [1082, 23] on button "Continue" at bounding box center [1106, 36] width 47 height 61
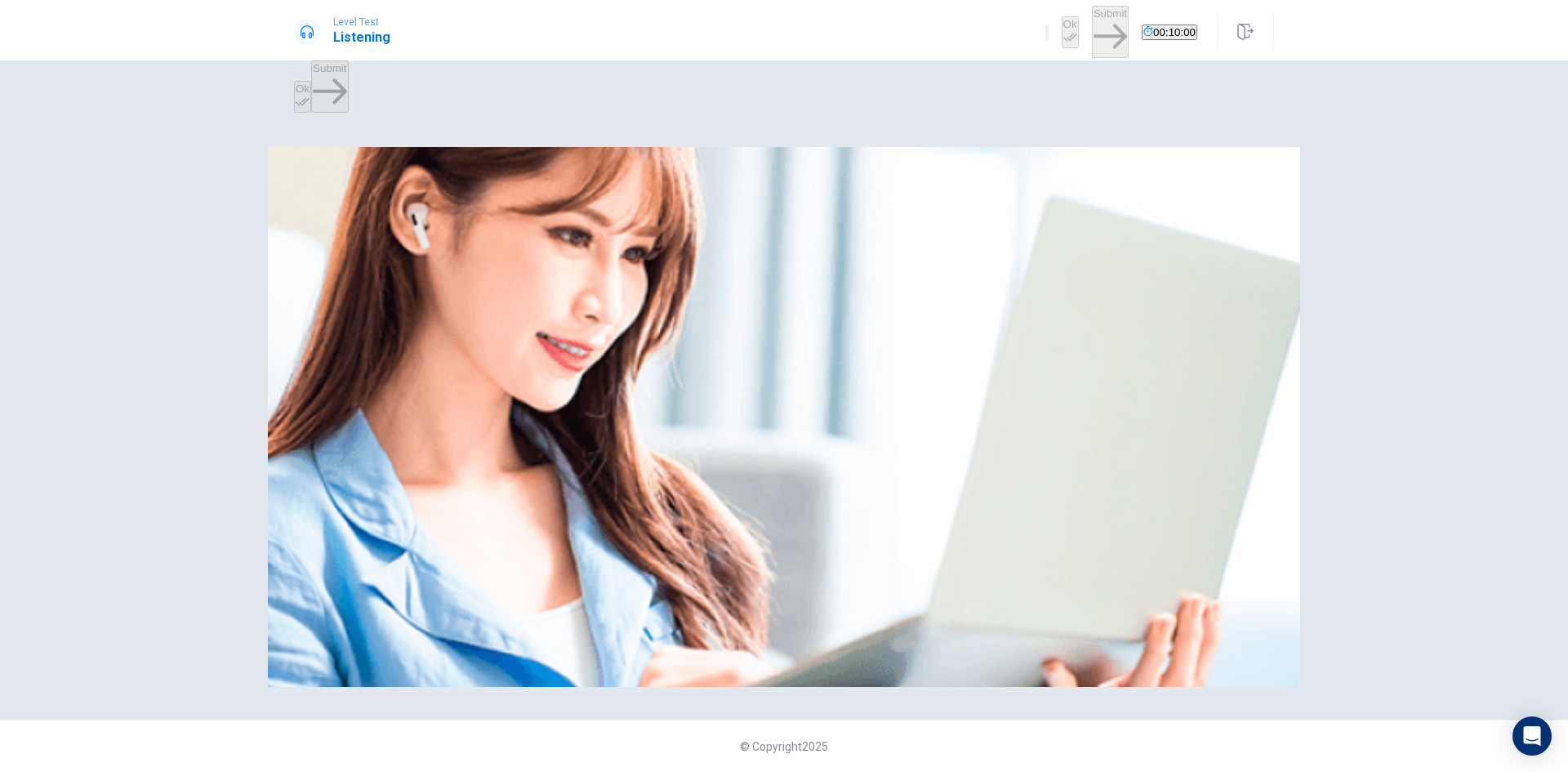
type input "0"
drag, startPoint x: 945, startPoint y: 64, endPoint x: 753, endPoint y: 66, distance: 192.0
click at [761, 66] on body "Level Test Listening Ok Submit 00:10:00 00:10:00 Ok Submit Listen to this clip …" at bounding box center [784, 386] width 1568 height 772
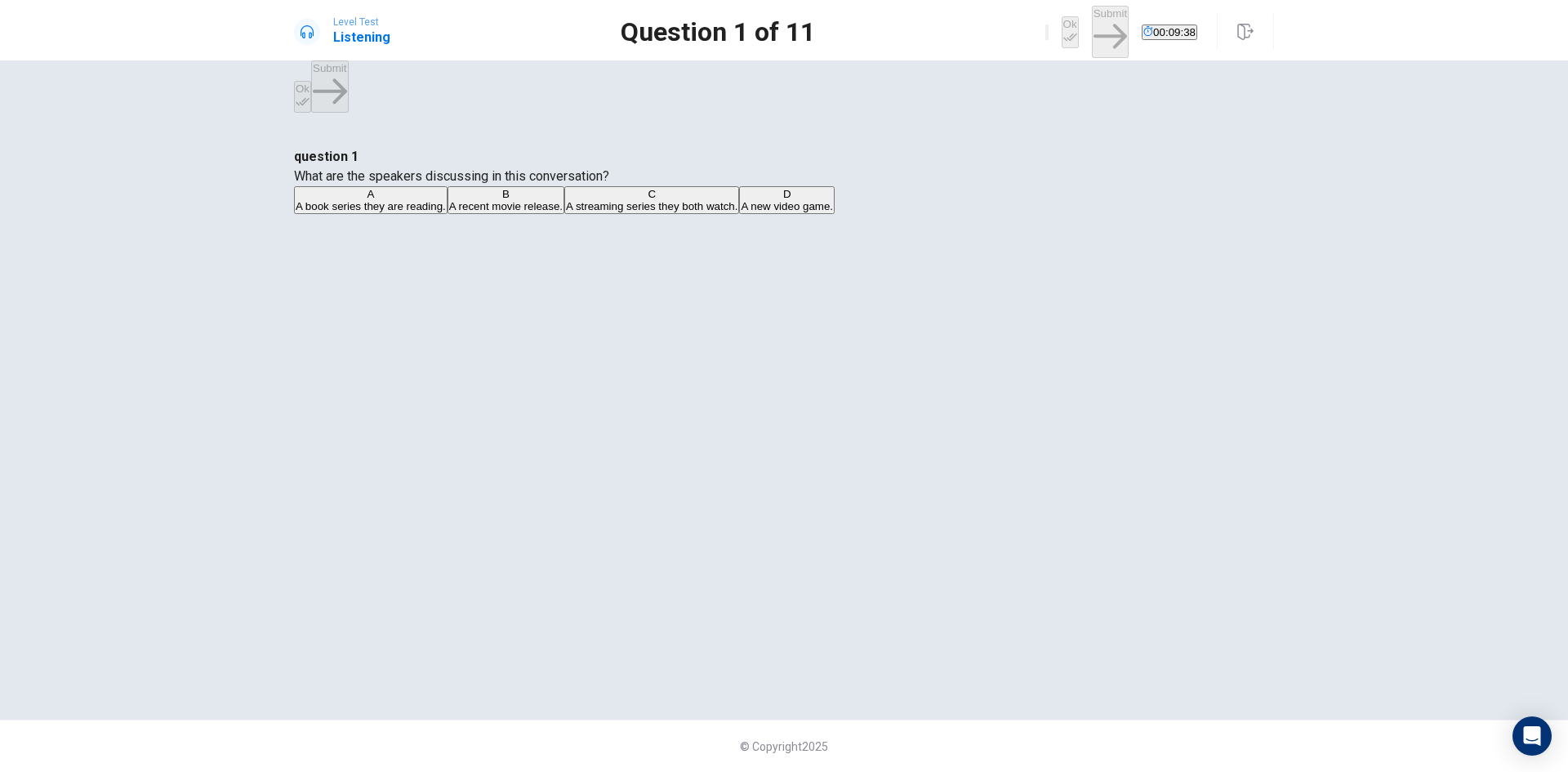
click at [564, 214] on button "B A recent movie release." at bounding box center [506, 200] width 116 height 28
drag, startPoint x: 978, startPoint y: 33, endPoint x: 1028, endPoint y: 30, distance: 50.1
click at [1061, 32] on button "Ok" at bounding box center [1070, 32] width 17 height 32
click at [1092, 26] on button "Submit" at bounding box center [1110, 31] width 37 height 51
click at [397, 214] on button "A They found it boring." at bounding box center [345, 200] width 103 height 28
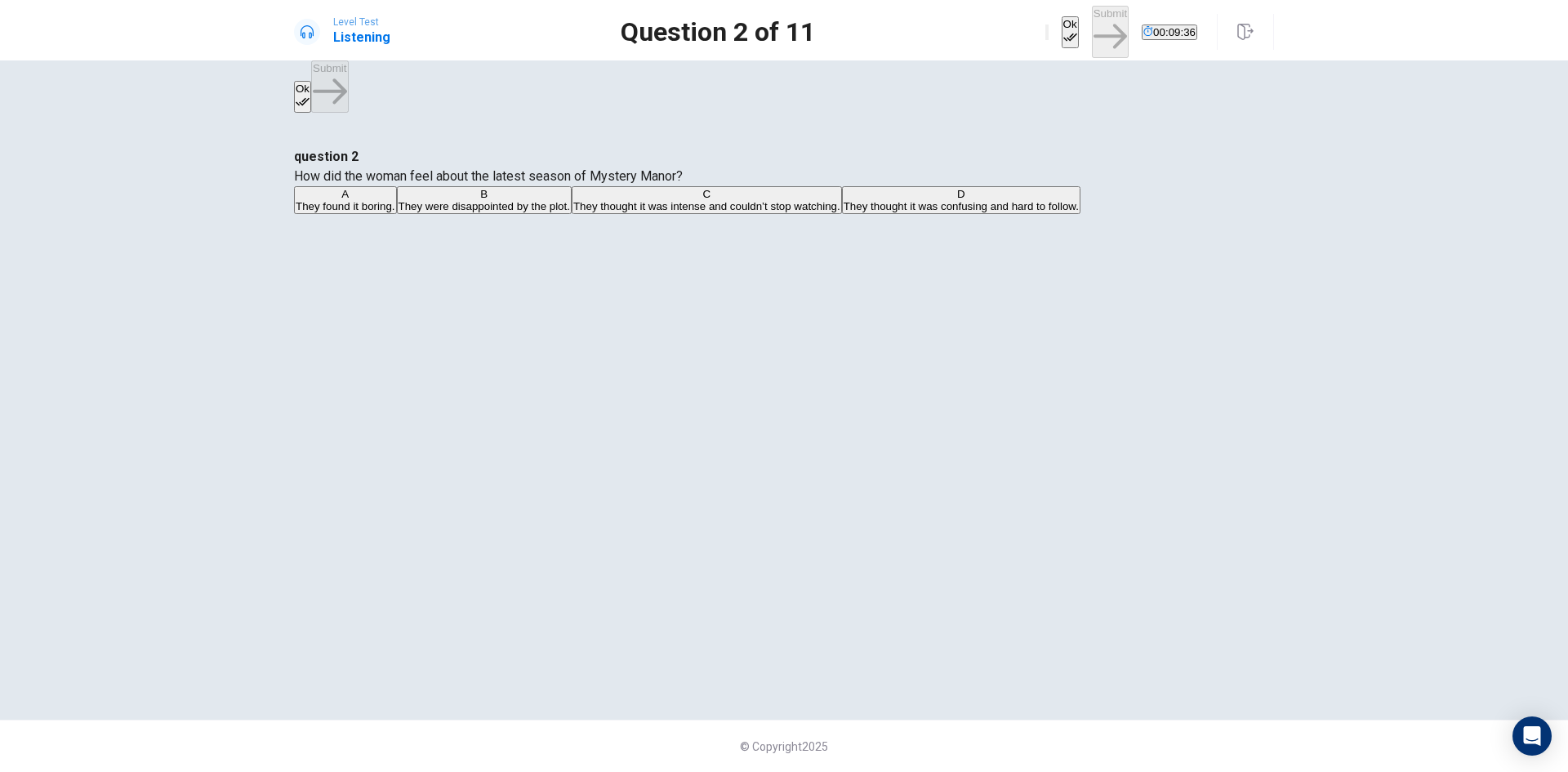
click at [1061, 26] on button "Ok" at bounding box center [1070, 32] width 17 height 32
click at [1092, 28] on button "Submit" at bounding box center [1110, 31] width 37 height 51
click at [776, 212] on span "The character development, especially of the main villain." at bounding box center [637, 206] width 277 height 12
drag, startPoint x: 974, startPoint y: 40, endPoint x: 1011, endPoint y: 37, distance: 37.1
click at [1061, 39] on button "Ok" at bounding box center [1070, 32] width 17 height 32
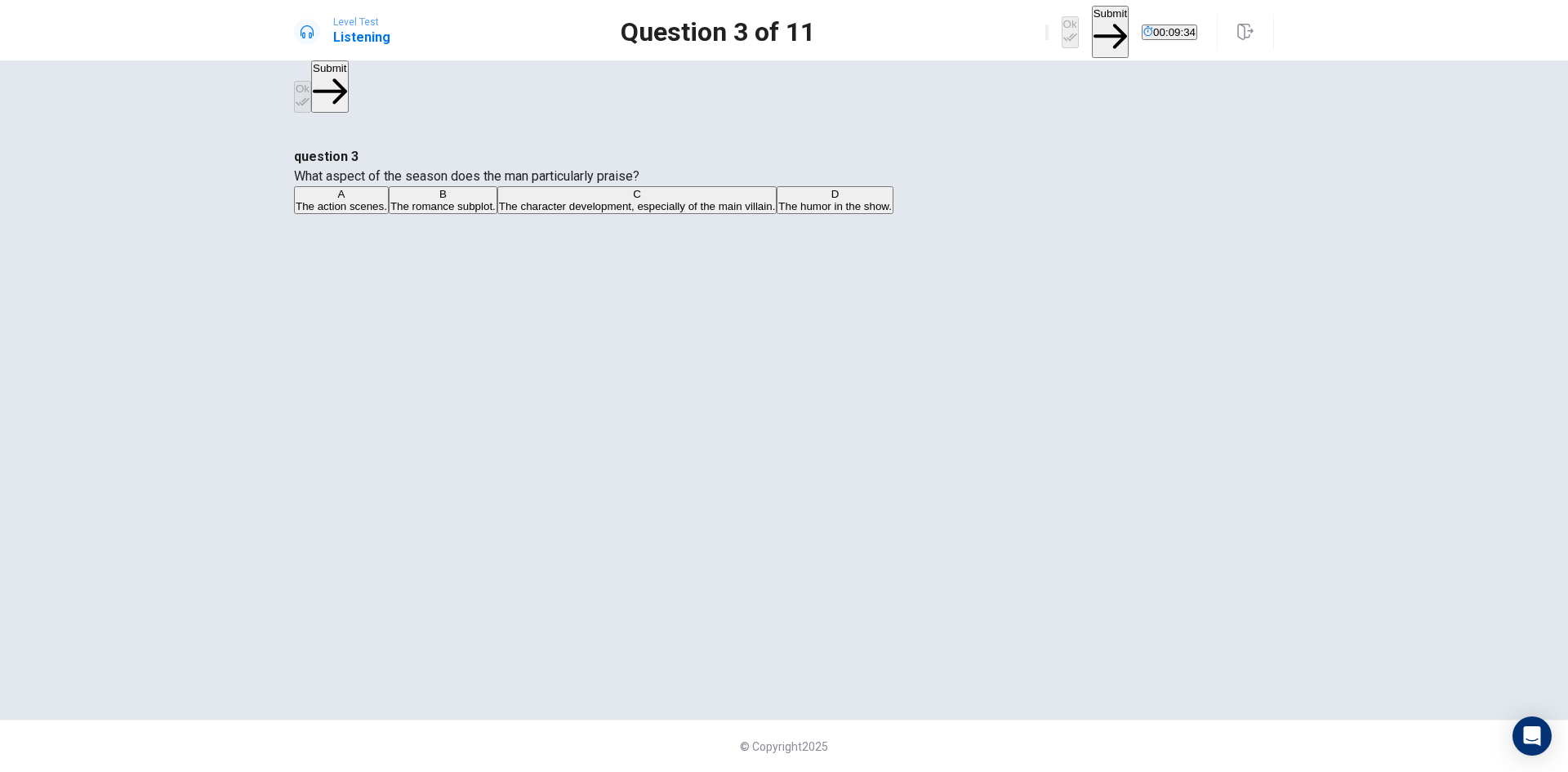
click at [1092, 34] on button "Submit" at bounding box center [1110, 31] width 37 height 51
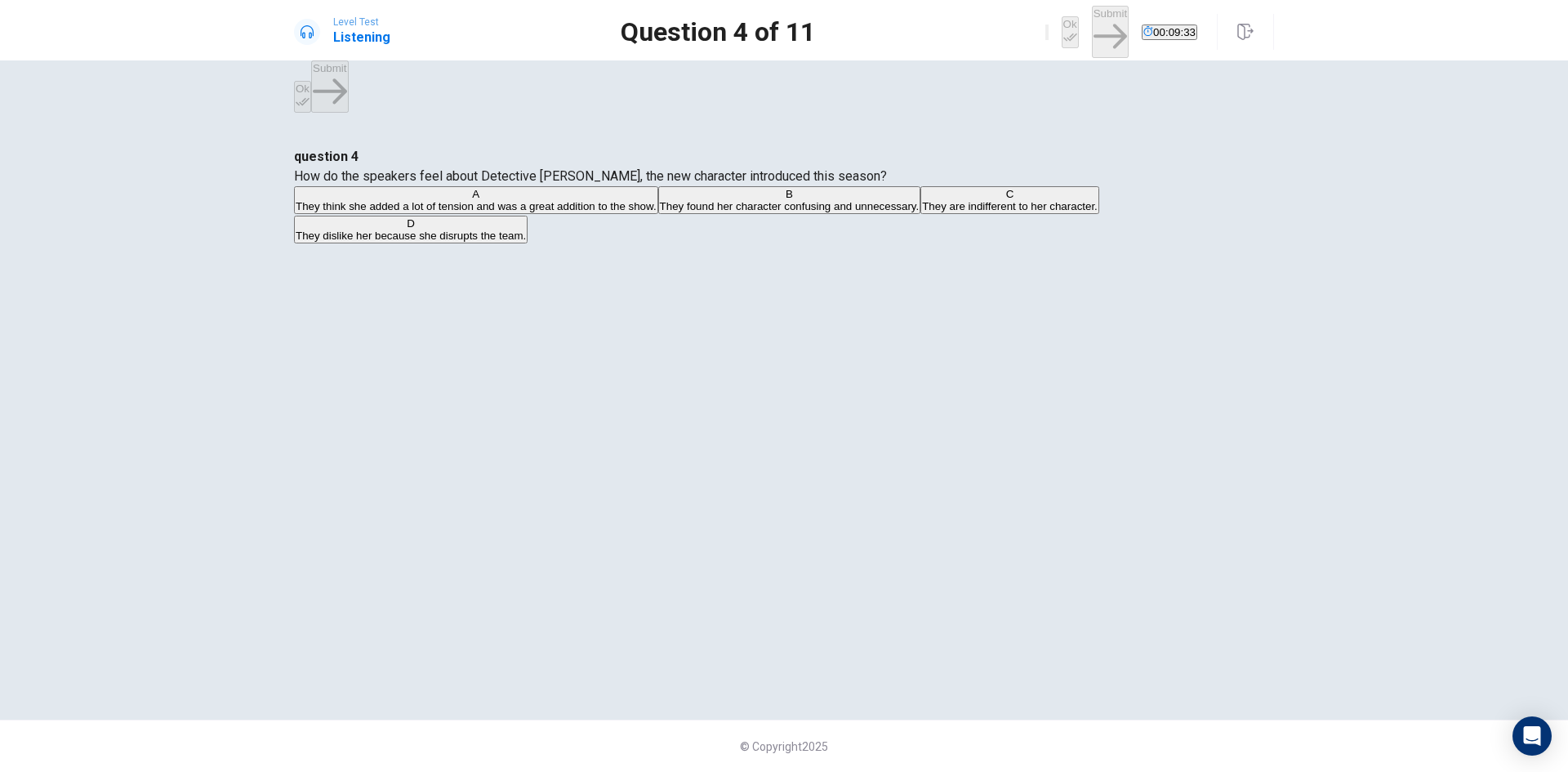
click at [656, 212] on span "They think she added a lot of tension and was a great addition to the show." at bounding box center [475, 206] width 361 height 12
click at [1061, 32] on button "Ok" at bounding box center [1070, 32] width 17 height 32
click at [1092, 30] on button "Submit" at bounding box center [1110, 31] width 37 height 51
click at [800, 212] on span "They were frustrated and eager to know what happens next." at bounding box center [694, 206] width 290 height 12
click at [1061, 31] on button "Ok" at bounding box center [1070, 32] width 17 height 32
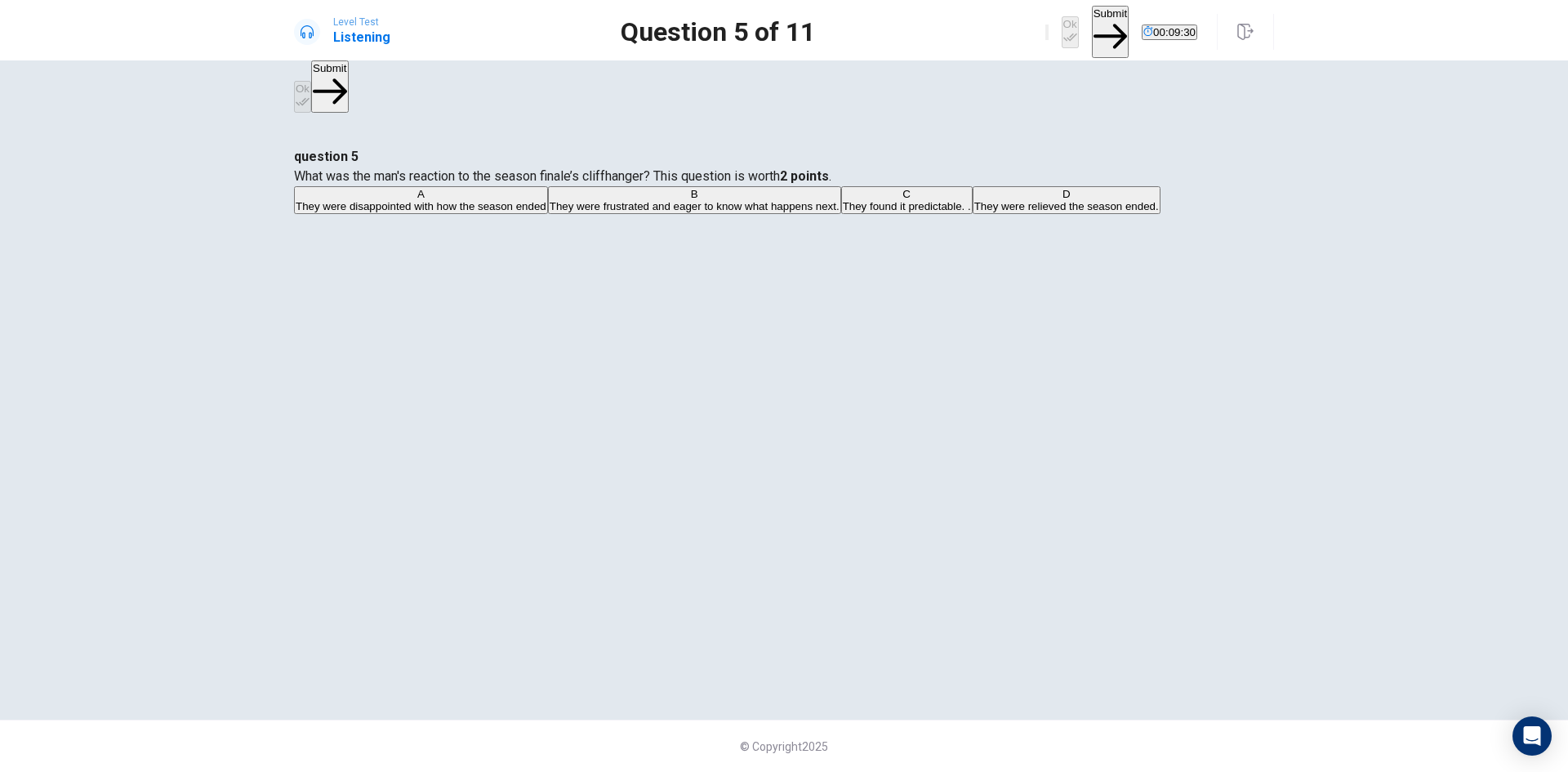
click at [1092, 30] on button "Submit" at bounding box center [1110, 31] width 37 height 51
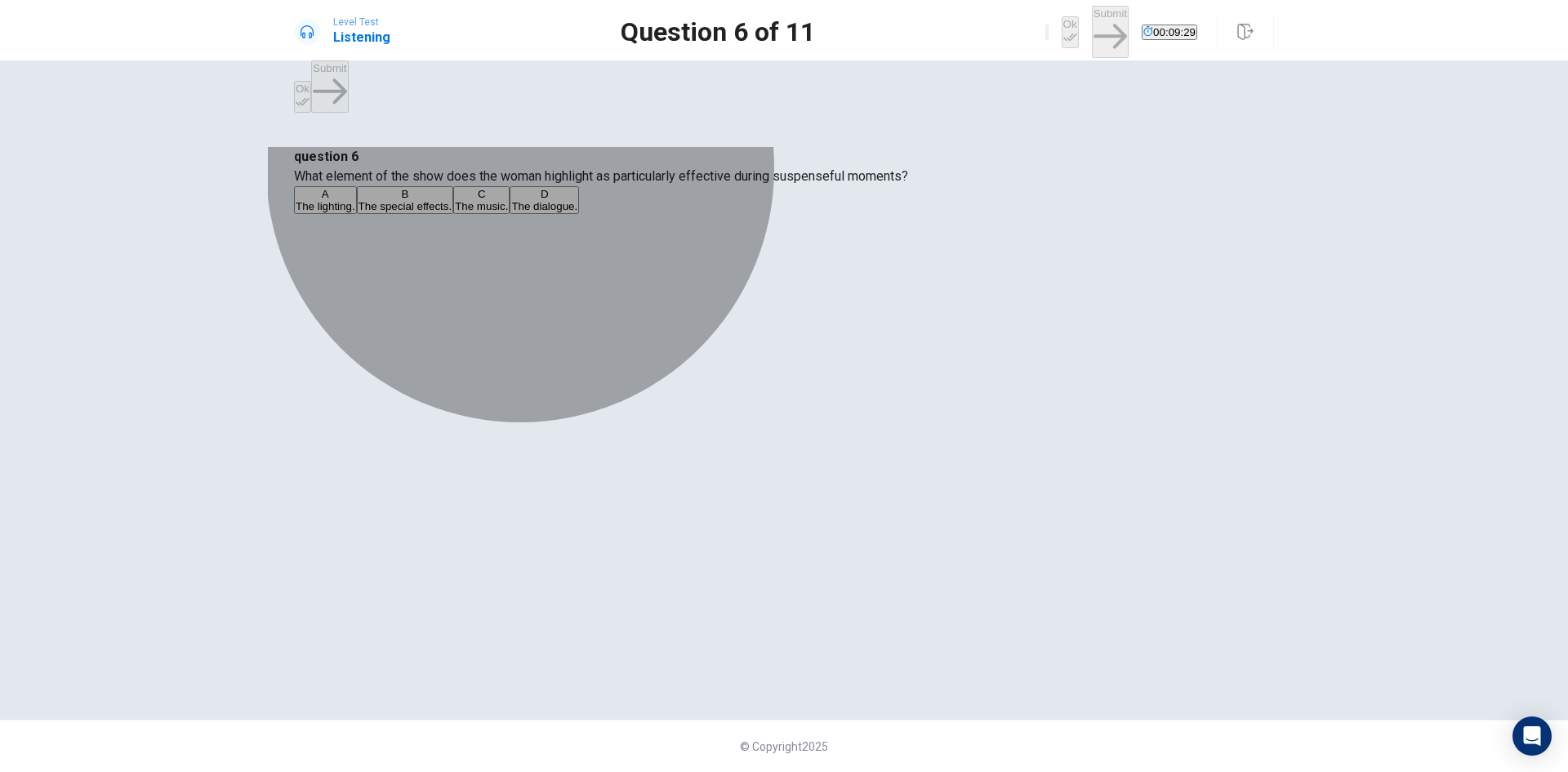
click at [357, 214] on button "A The lighting." at bounding box center [325, 200] width 63 height 28
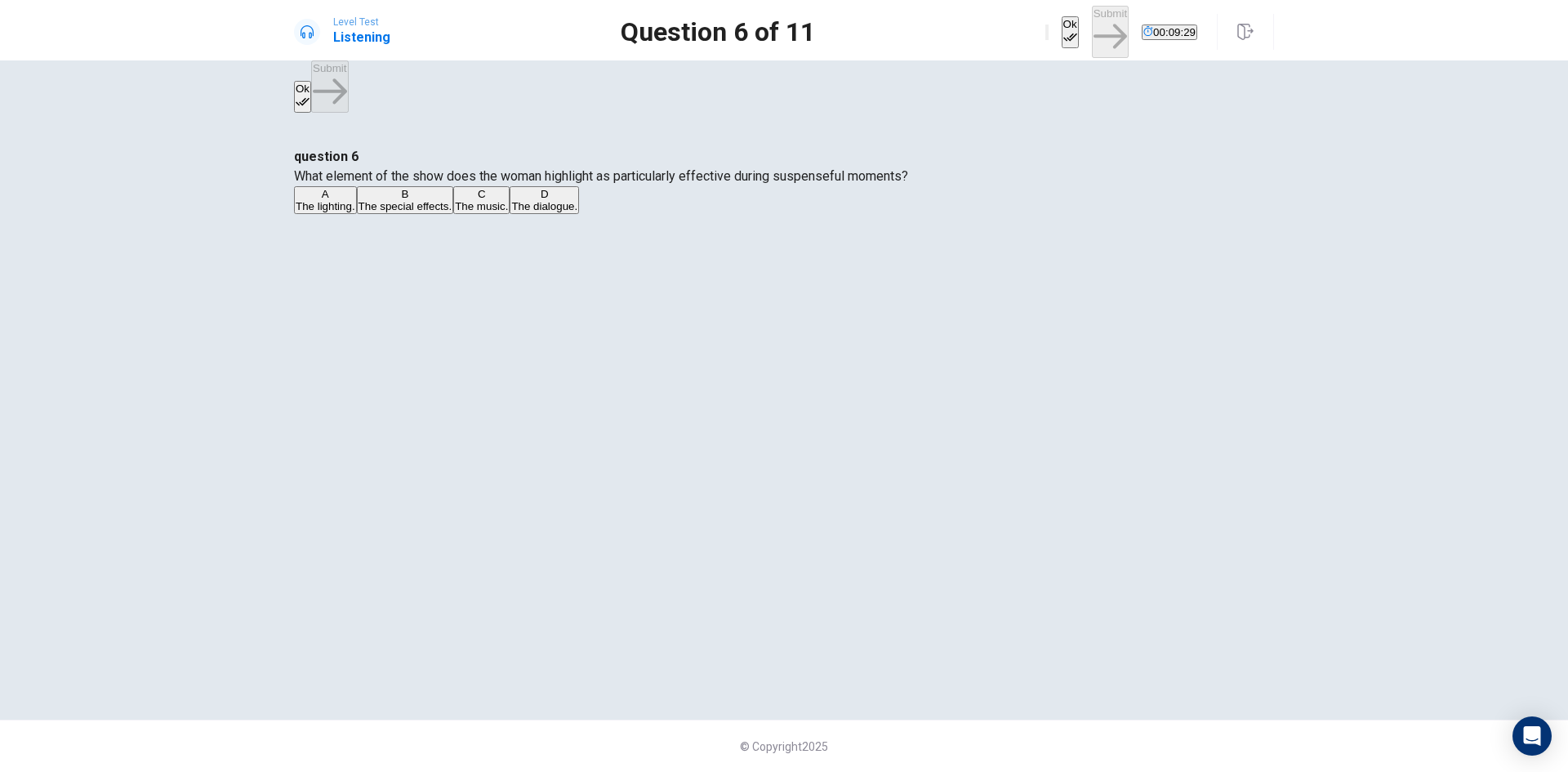
click at [1061, 26] on button "Ok" at bounding box center [1070, 32] width 17 height 32
click at [1092, 25] on button "Submit" at bounding box center [1110, 31] width 37 height 51
click at [379, 214] on button "A Historical drama." at bounding box center [336, 200] width 85 height 28
click at [1063, 30] on icon "button" at bounding box center [1070, 37] width 14 height 14
click at [1092, 27] on button "Submit" at bounding box center [1110, 31] width 37 height 51
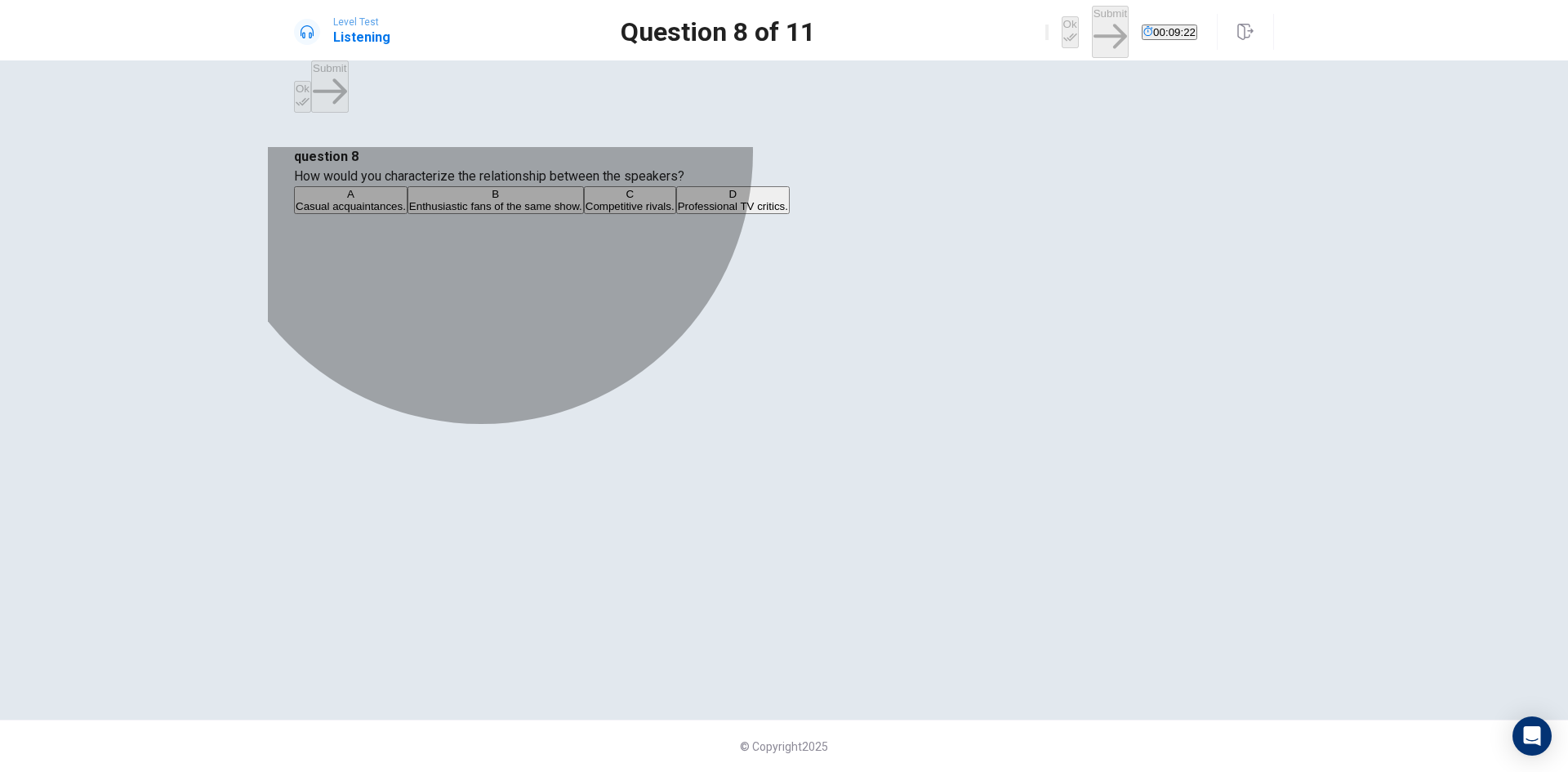
click at [676, 214] on button "C Competitive rivals." at bounding box center [630, 200] width 92 height 28
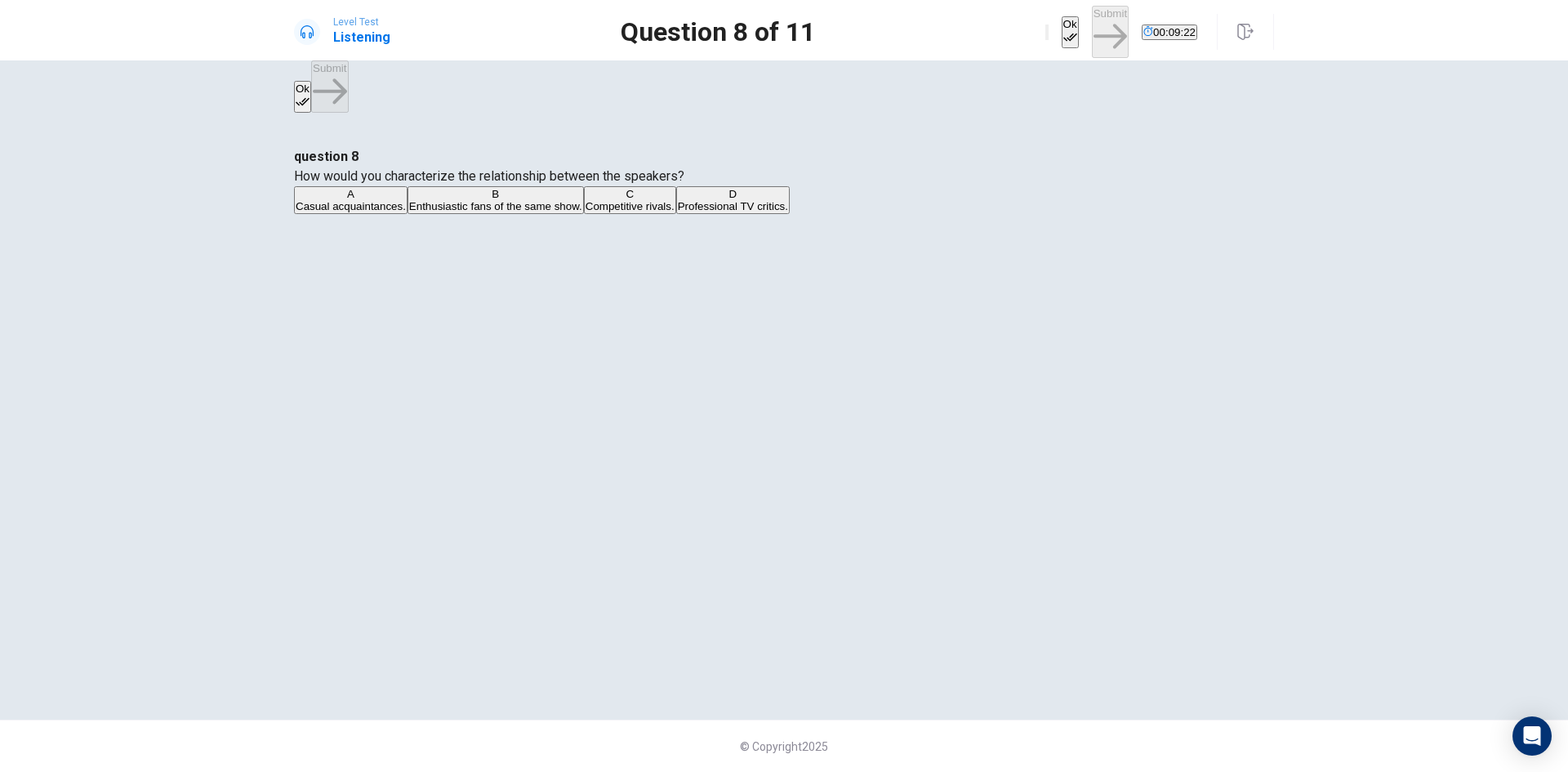
click at [1063, 30] on icon "button" at bounding box center [1070, 37] width 14 height 14
click at [1092, 23] on button "Submit" at bounding box center [1110, 31] width 37 height 51
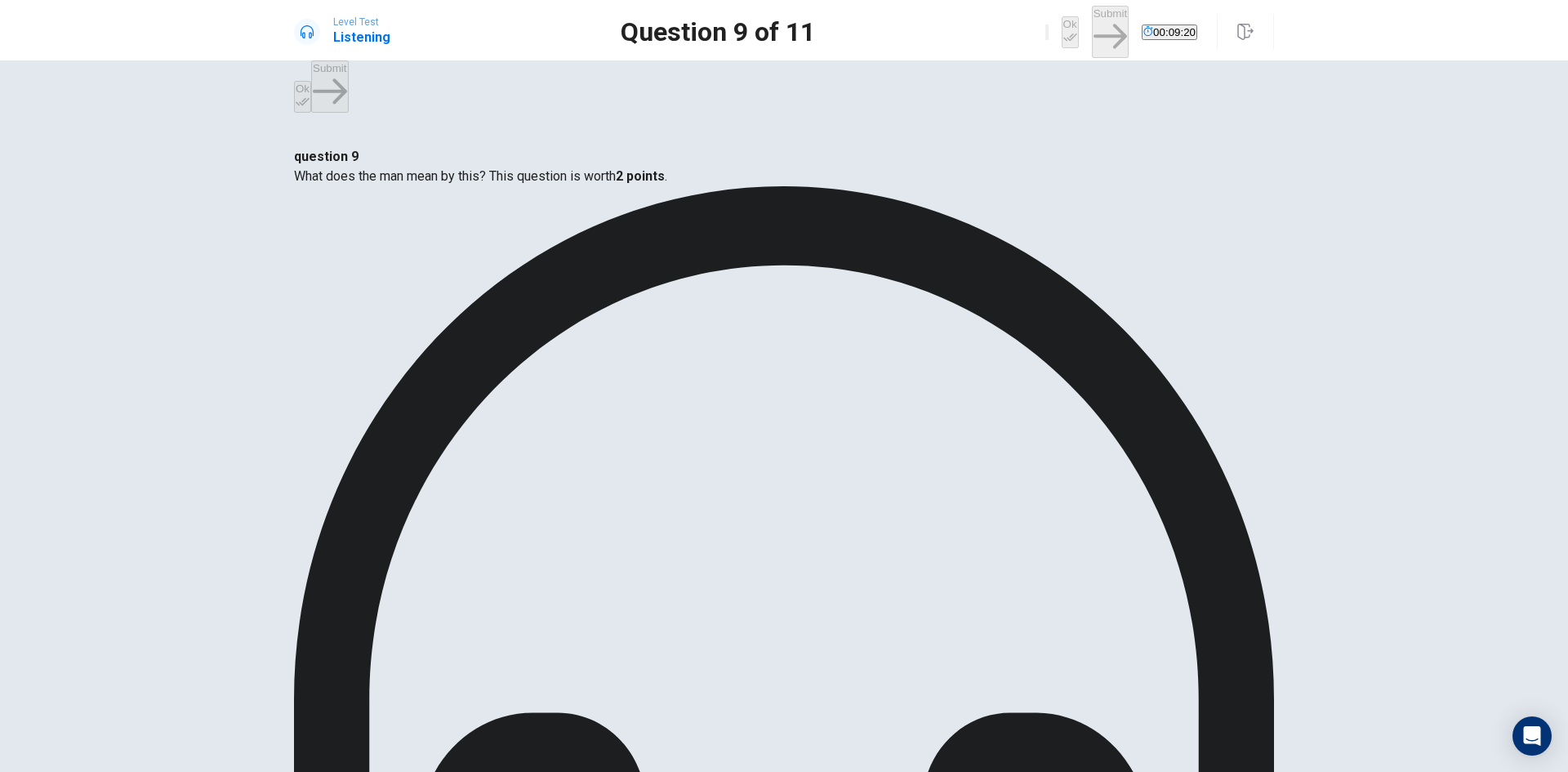
click at [1061, 27] on button "Ok" at bounding box center [1070, 32] width 17 height 32
click at [1092, 23] on button "Submit" at bounding box center [1110, 31] width 37 height 51
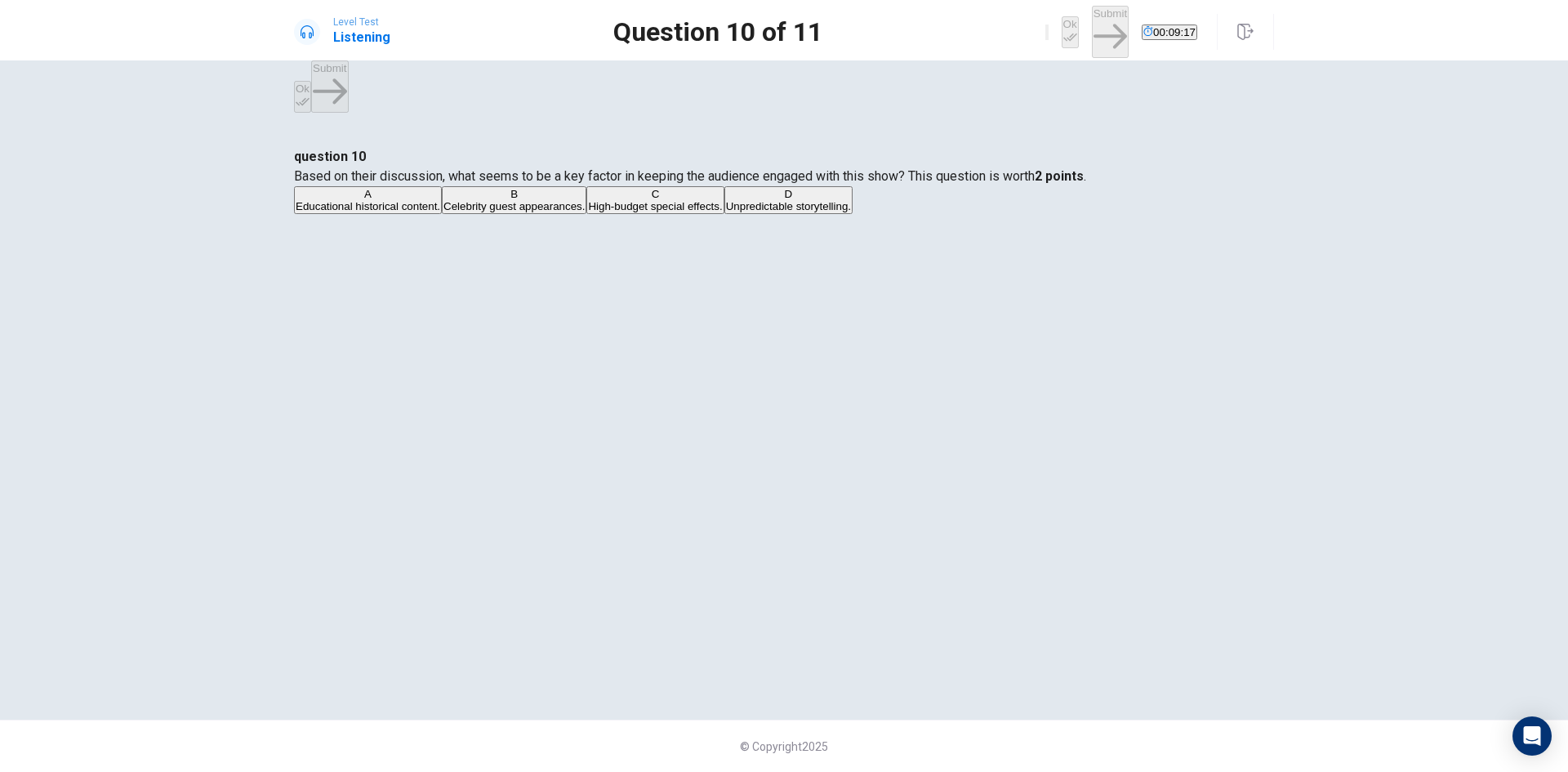
click at [442, 214] on button "A Educational historical content." at bounding box center [368, 200] width 148 height 28
click at [1061, 35] on button "Ok" at bounding box center [1070, 32] width 17 height 32
click at [1092, 37] on button "Submit" at bounding box center [1110, 31] width 37 height 51
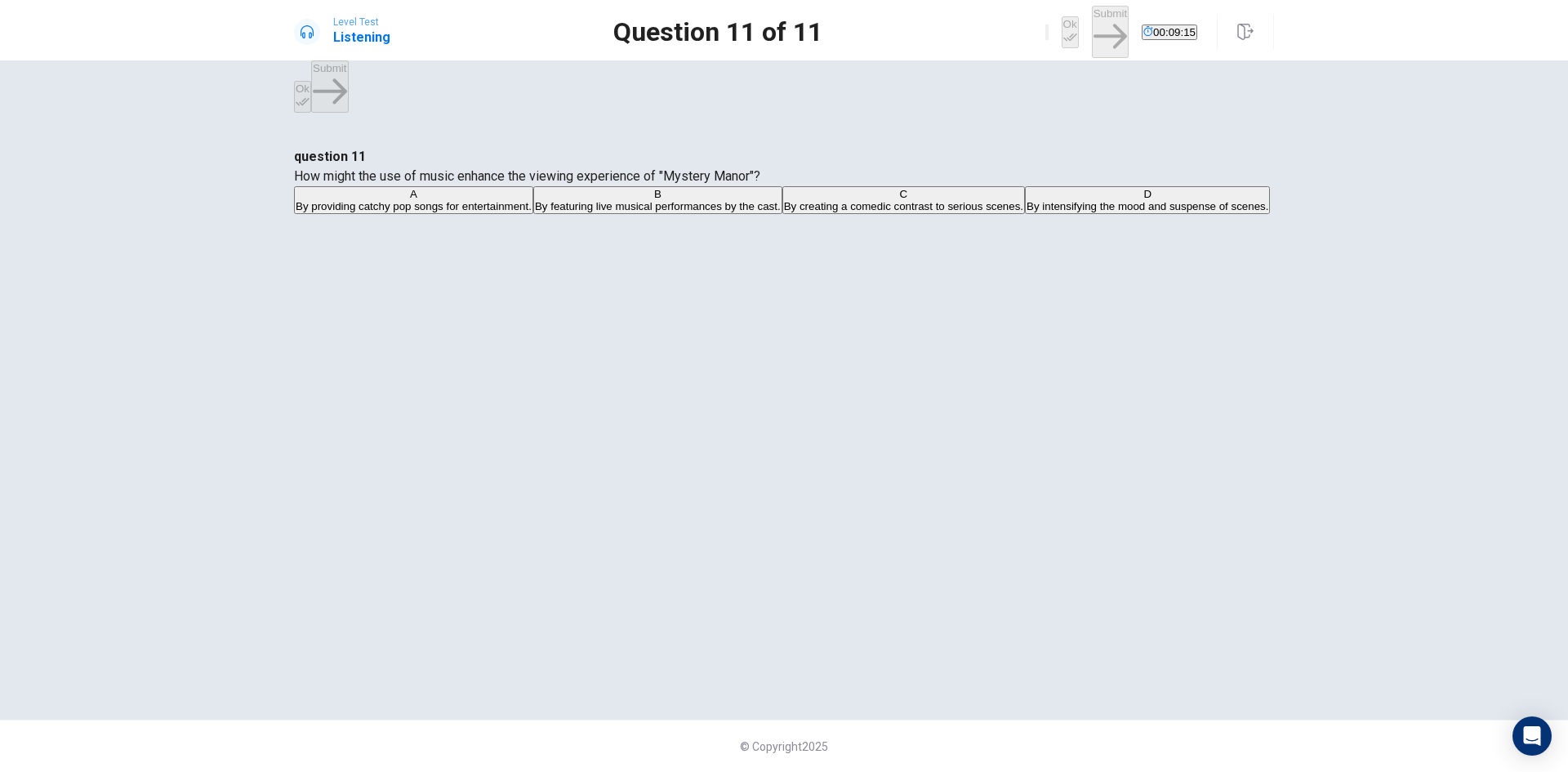
click at [784, 212] on span "By creating a comedic contrast to serious scenes." at bounding box center [903, 206] width 239 height 12
click at [1061, 31] on button "Ok" at bounding box center [1070, 32] width 17 height 32
click at [1092, 34] on button "Submit" at bounding box center [1110, 31] width 37 height 51
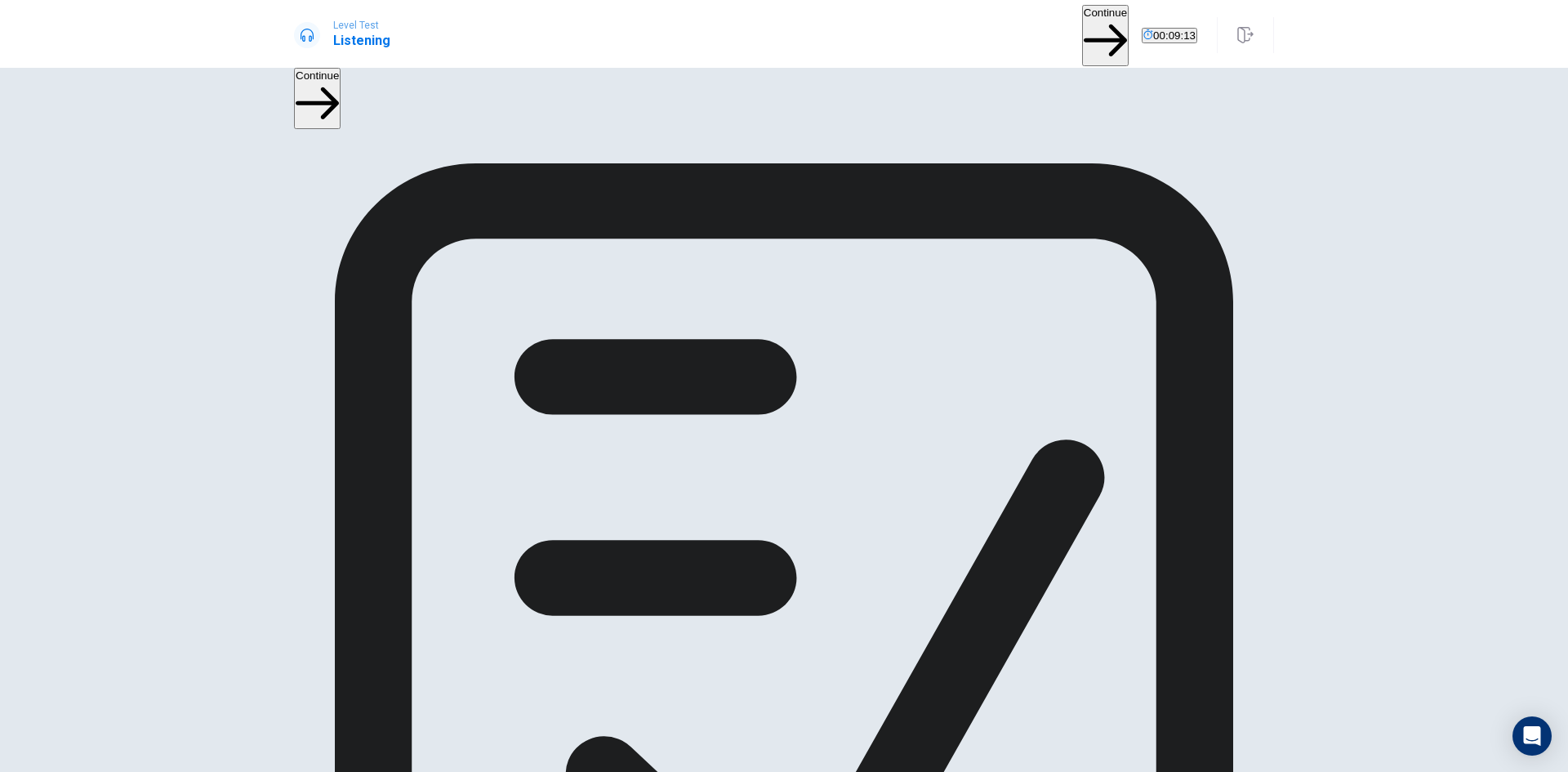
click at [1082, 34] on button "Continue" at bounding box center [1106, 36] width 47 height 61
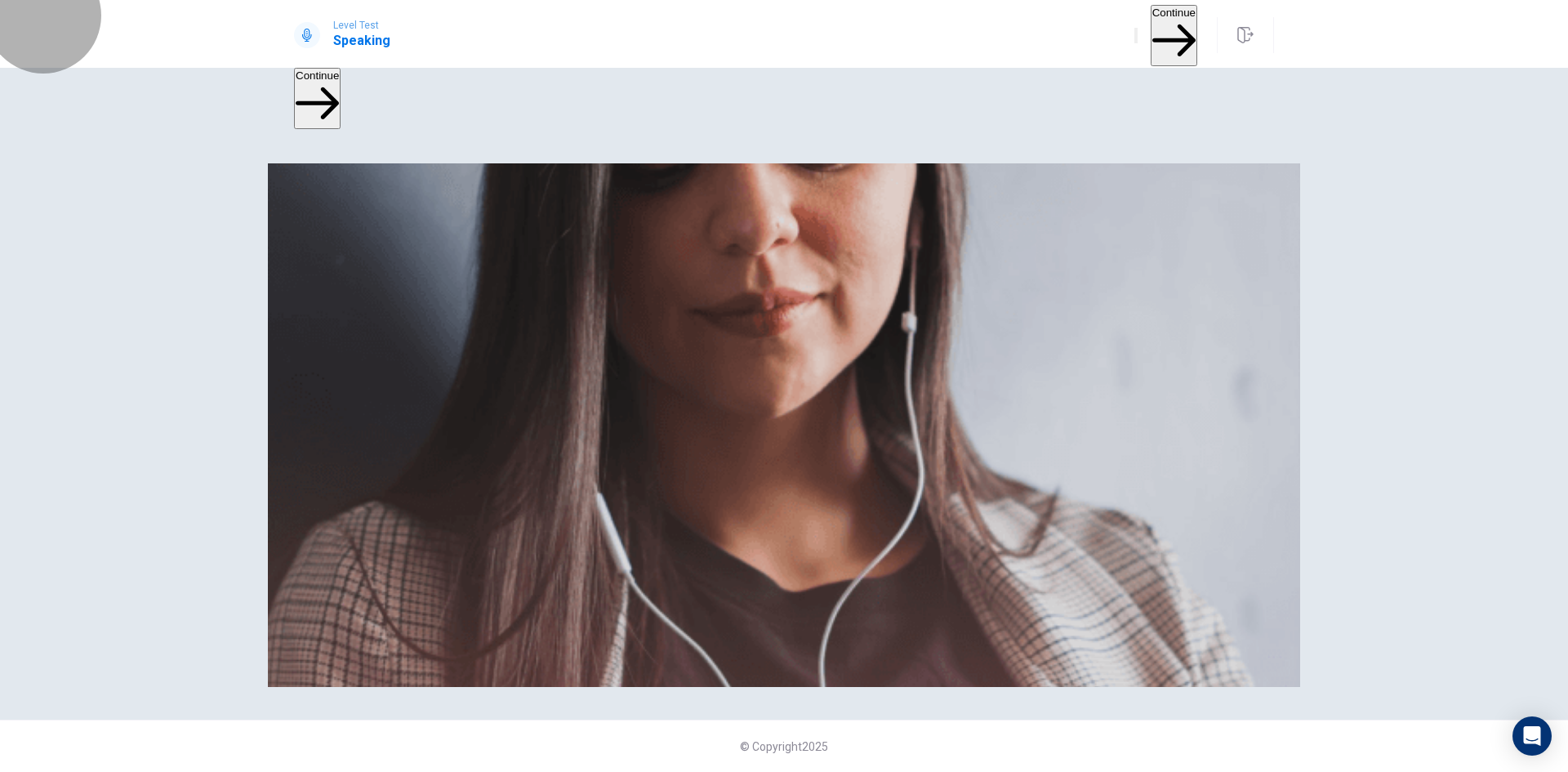
click at [1151, 27] on button "Continue" at bounding box center [1174, 36] width 47 height 61
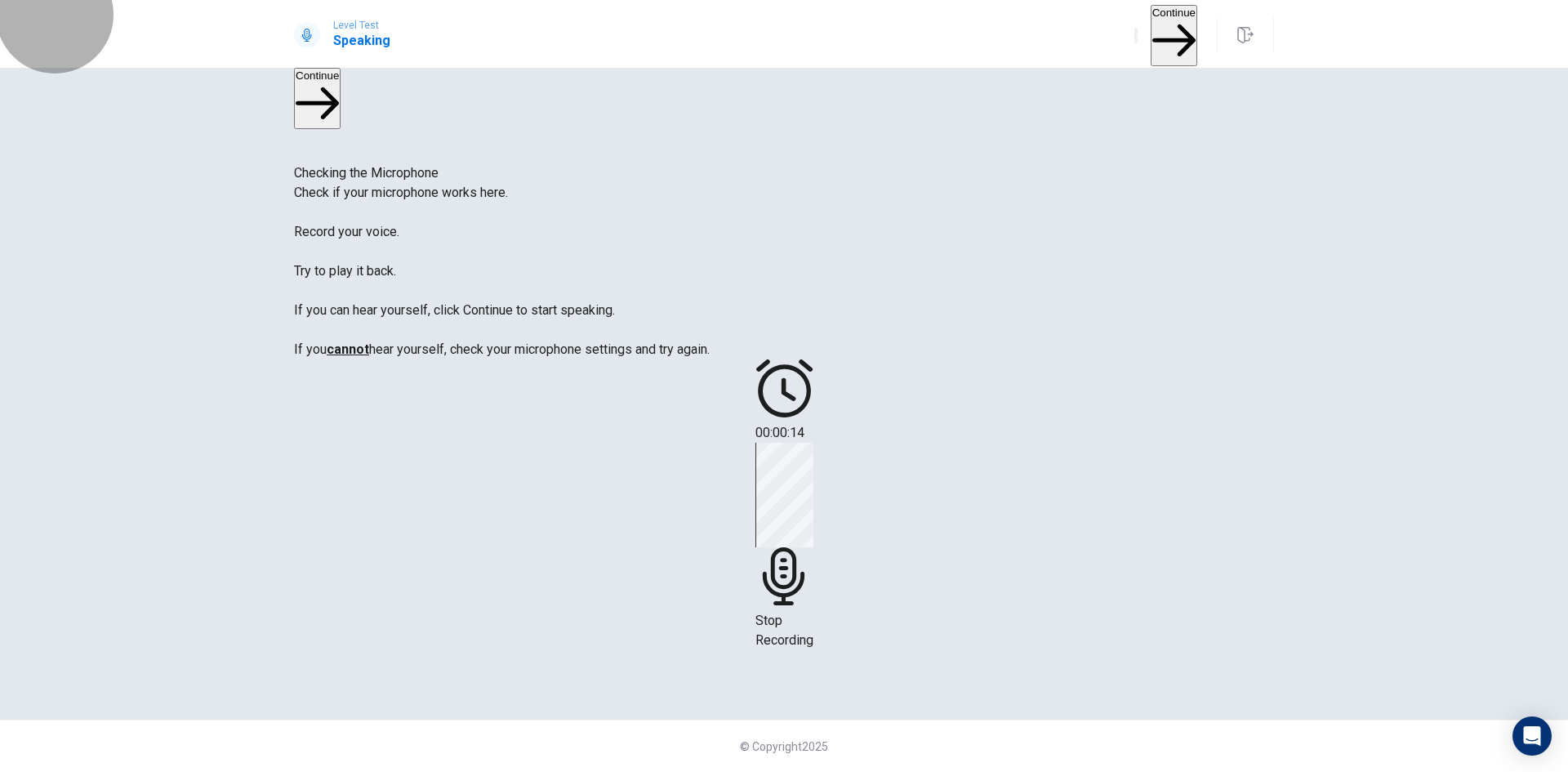
click at [1154, 26] on button "Continue" at bounding box center [1174, 36] width 47 height 61
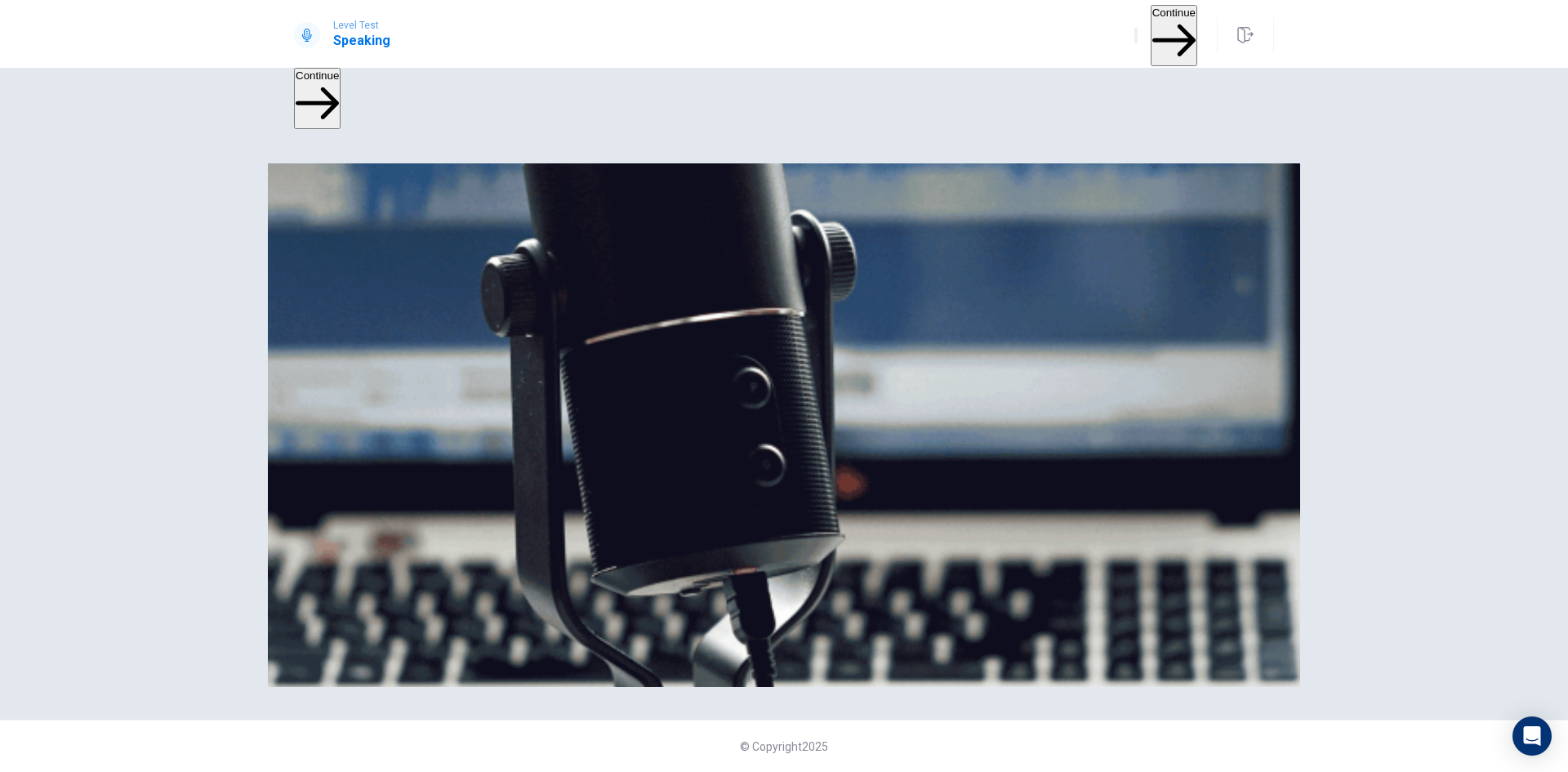
click at [1154, 26] on button "Continue" at bounding box center [1174, 36] width 47 height 61
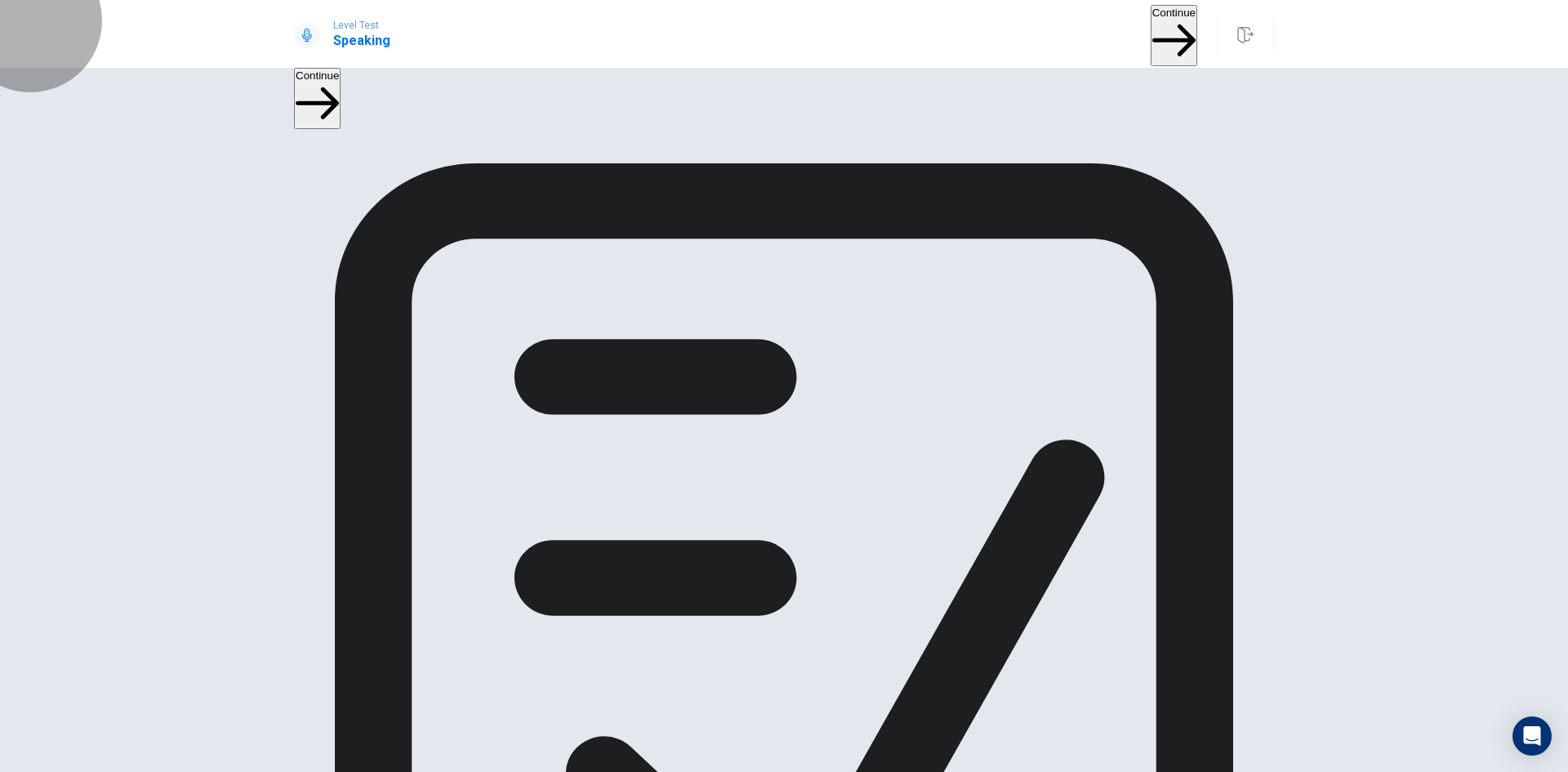
click at [1151, 32] on button "Continue" at bounding box center [1174, 36] width 47 height 61
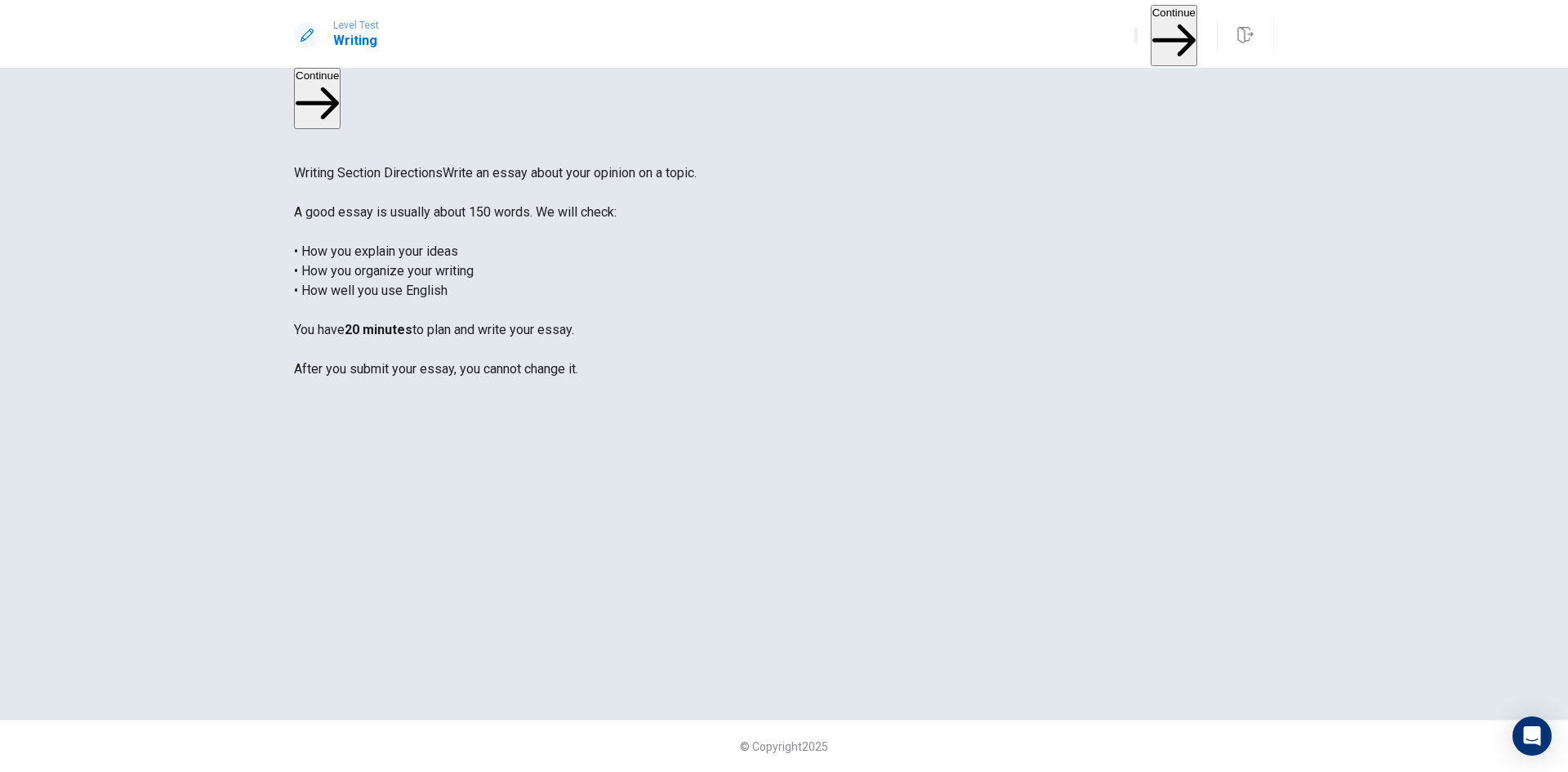
click at [1152, 34] on button "Continue" at bounding box center [1174, 36] width 47 height 61
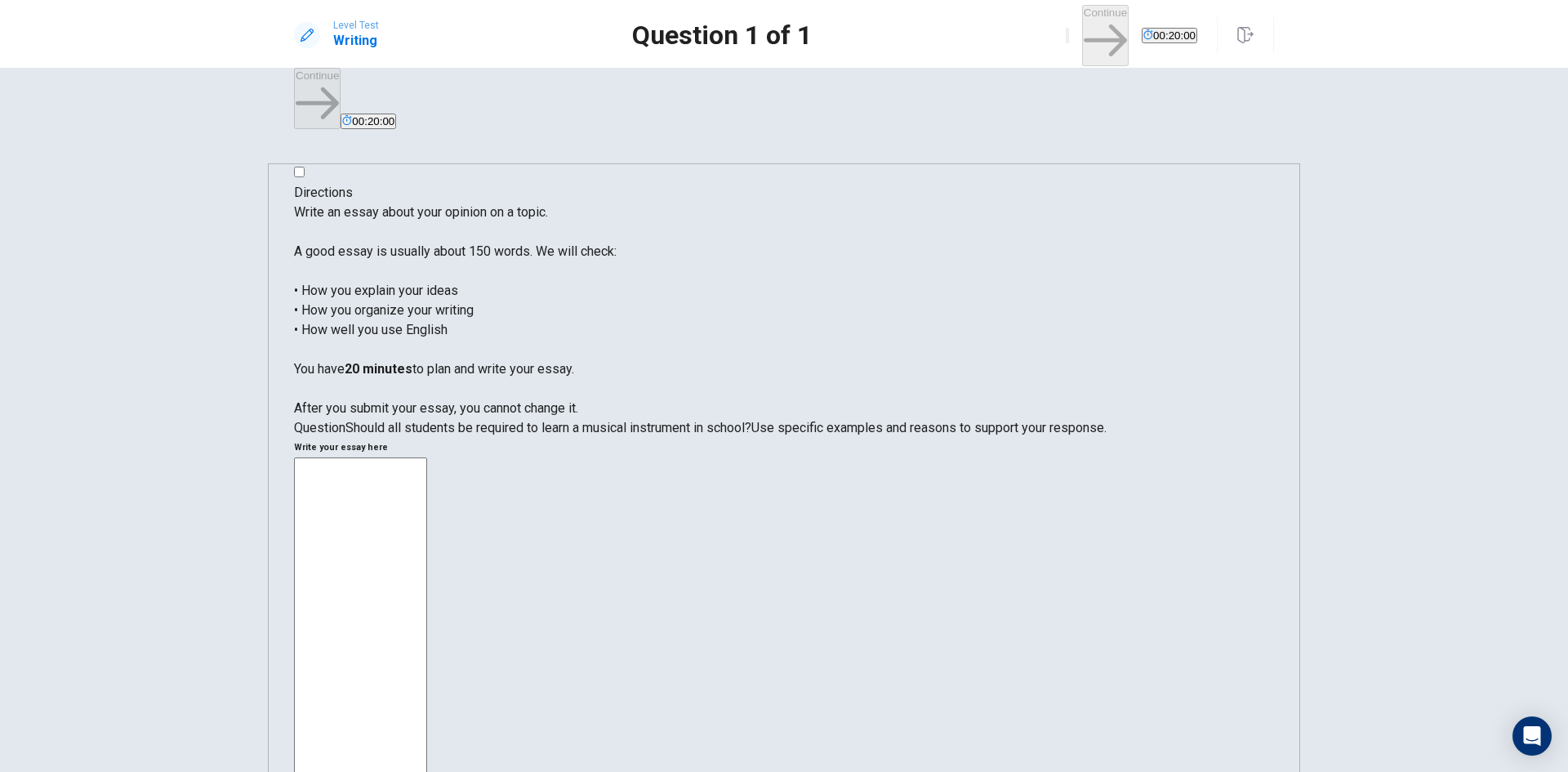
click at [427, 457] on textarea at bounding box center [360, 700] width 133 height 486
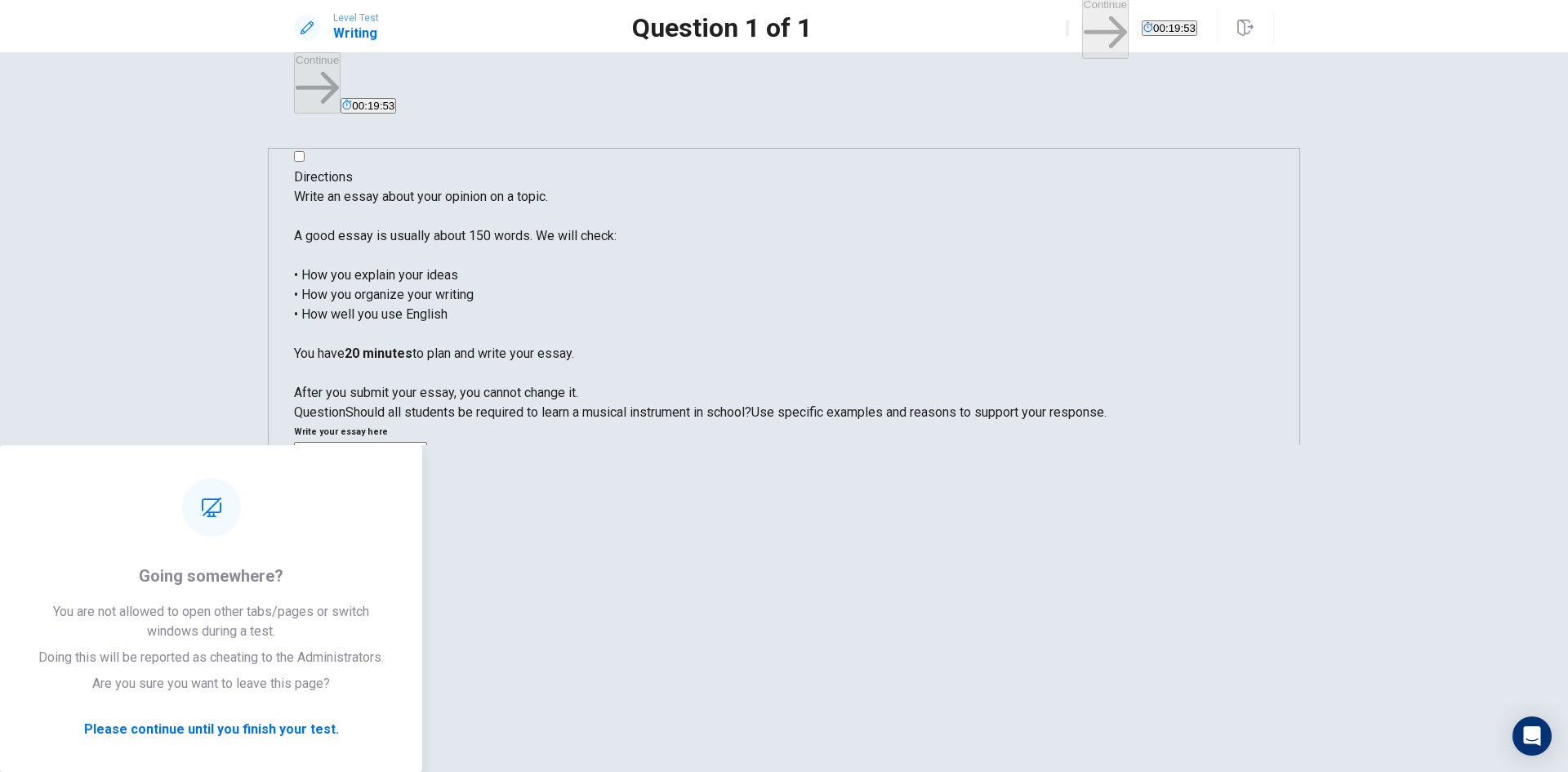
type textarea "qa qa qa"
click at [1082, 33] on button "Continue" at bounding box center [1106, 27] width 47 height 61
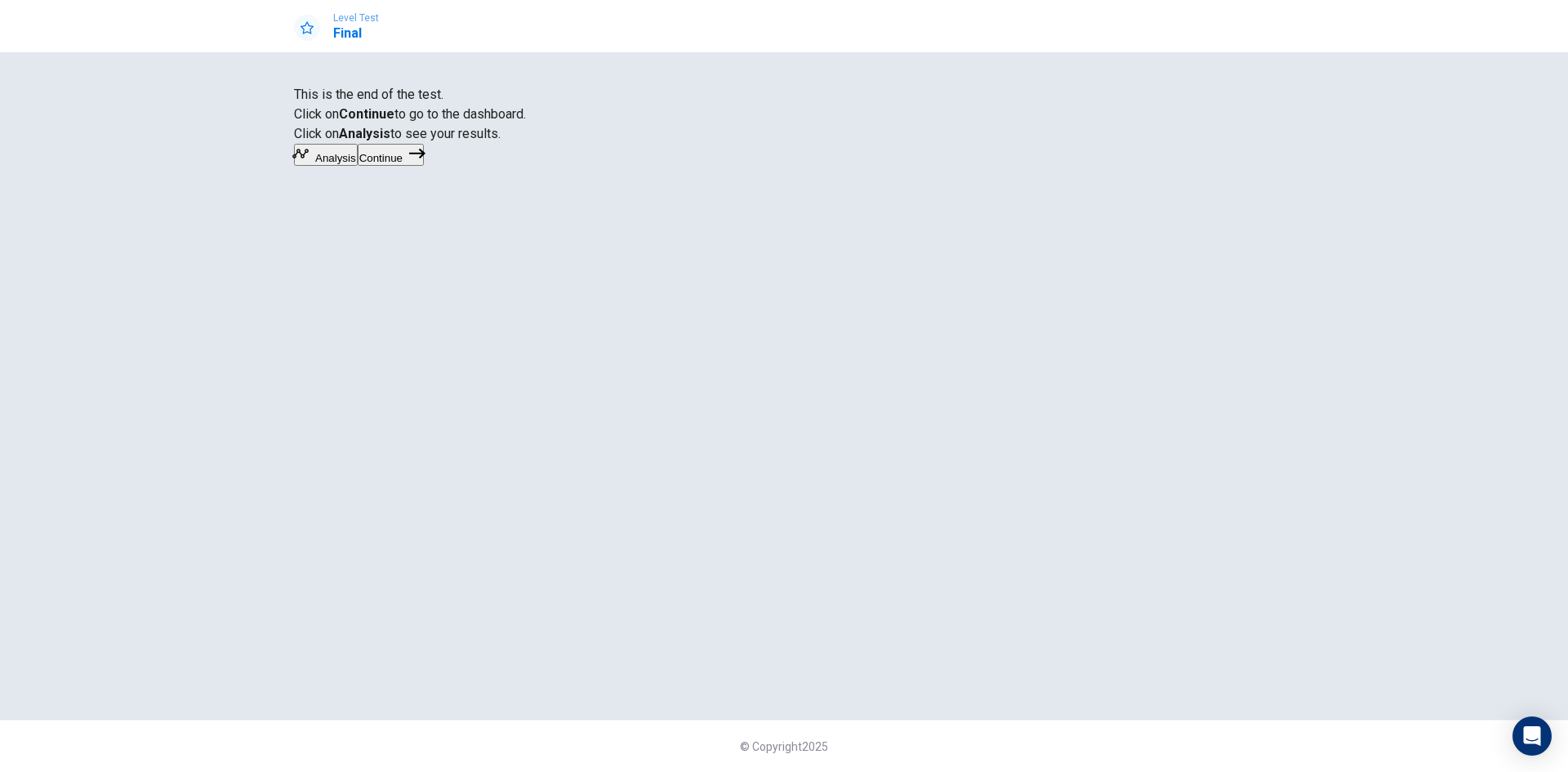
click at [424, 166] on button "Continue" at bounding box center [391, 154] width 66 height 22
